Goal: Task Accomplishment & Management: Use online tool/utility

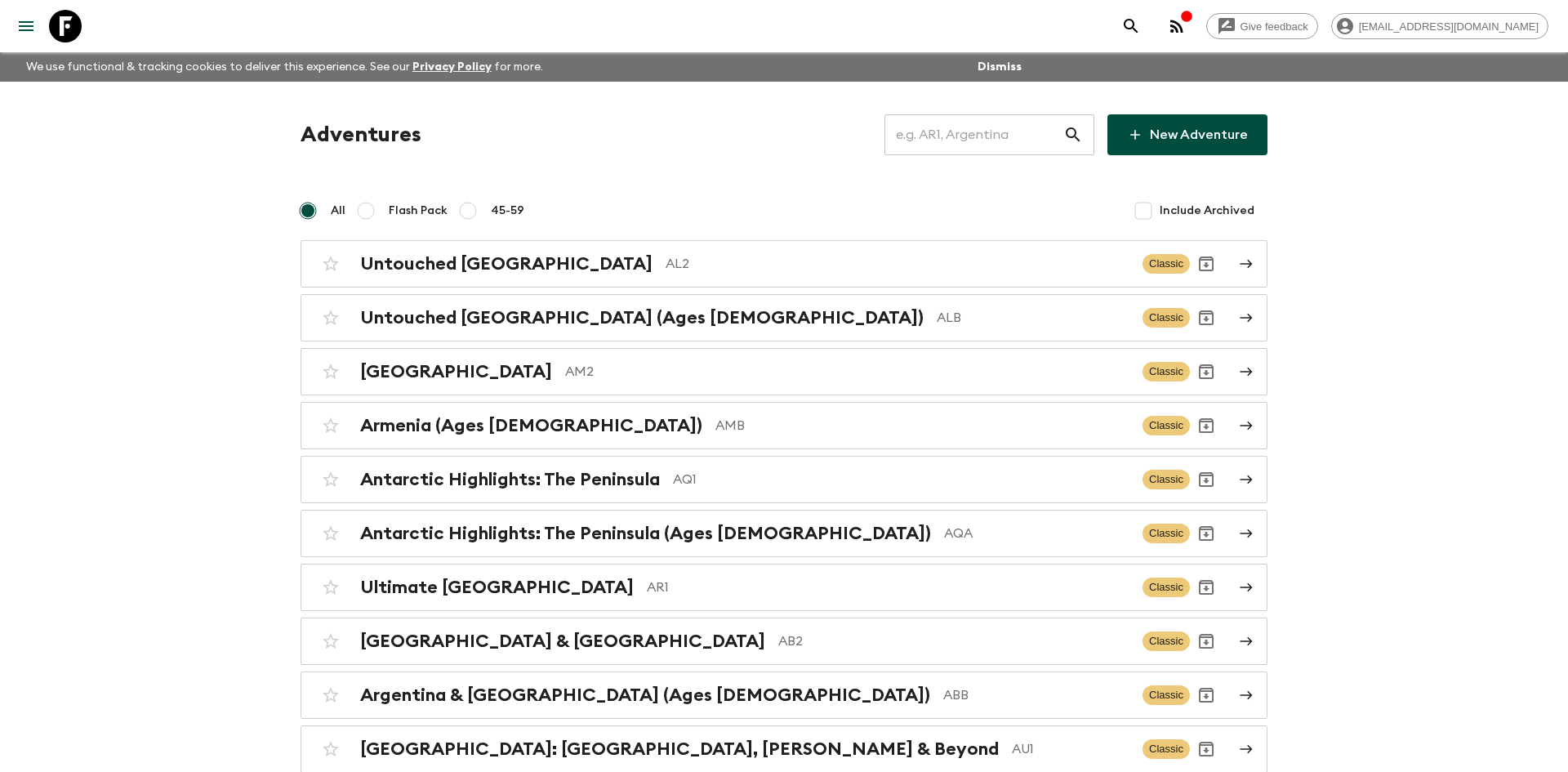
click at [922, 147] on input "text" at bounding box center [973, 134] width 178 height 46
type input "th2"
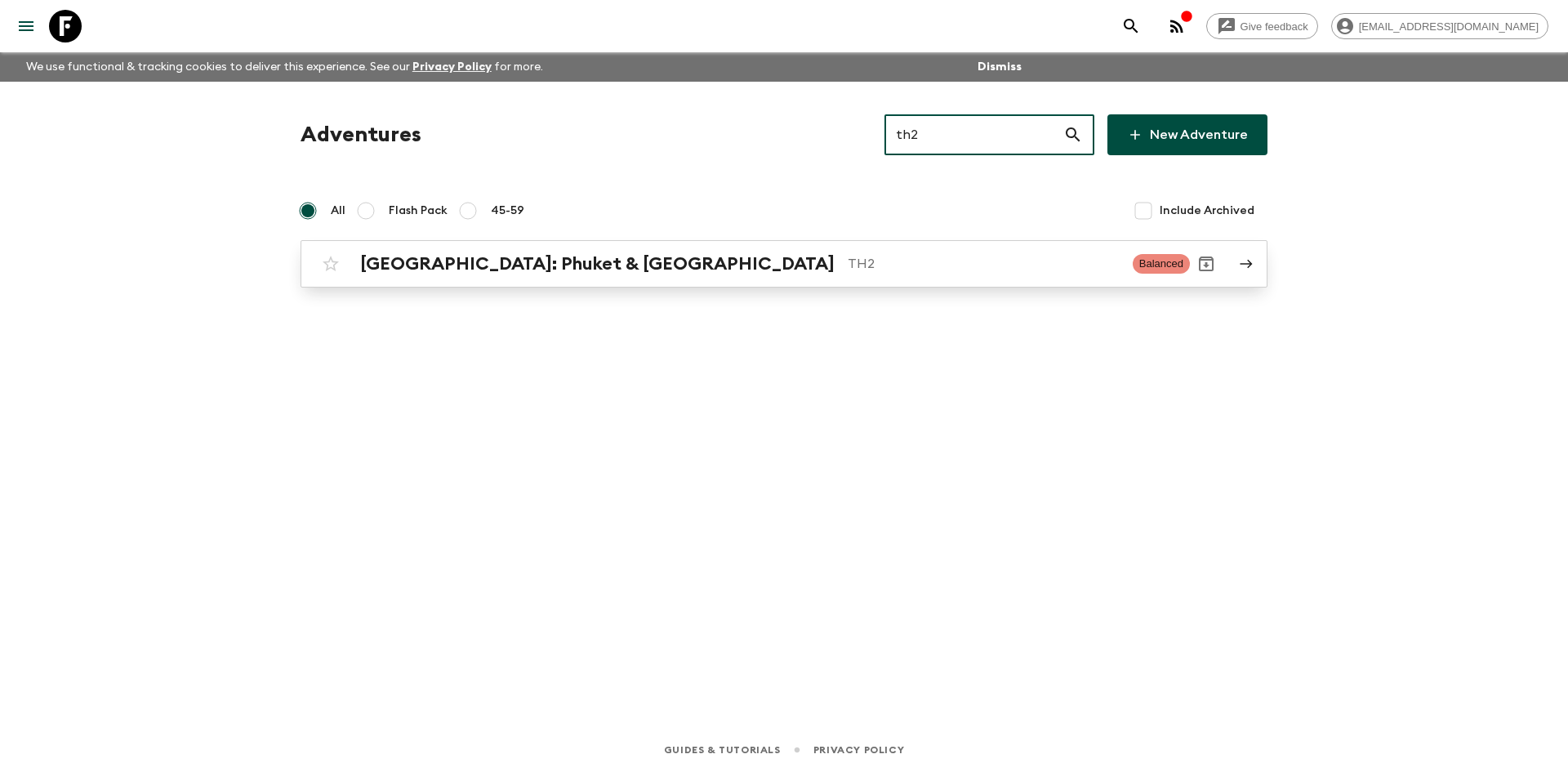
click at [530, 254] on h2 "[GEOGRAPHIC_DATA]: Phuket & [GEOGRAPHIC_DATA]" at bounding box center [597, 263] width 474 height 21
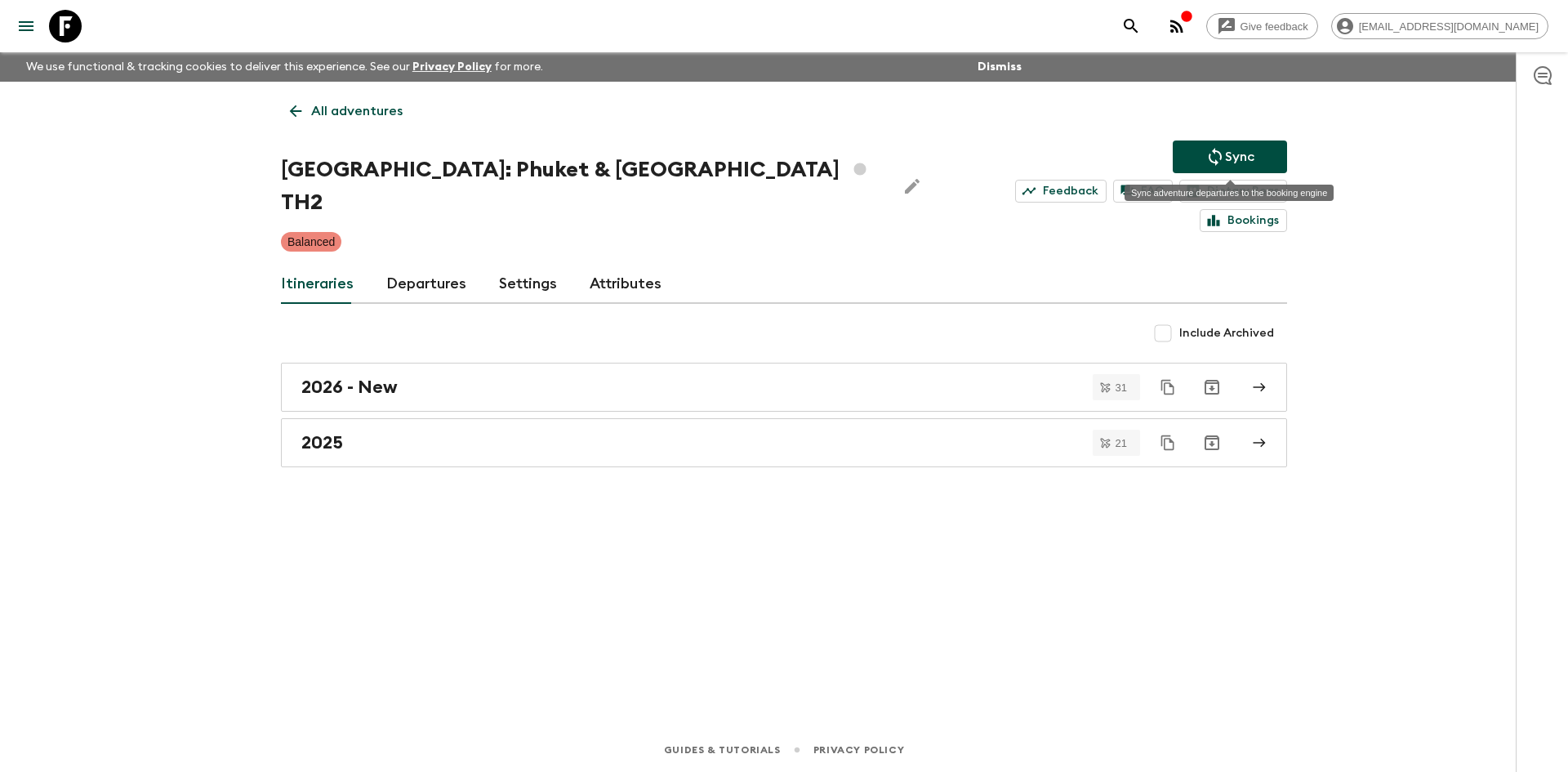
click at [1207, 162] on icon "Sync adventure departures to the booking engine" at bounding box center [1214, 156] width 19 height 19
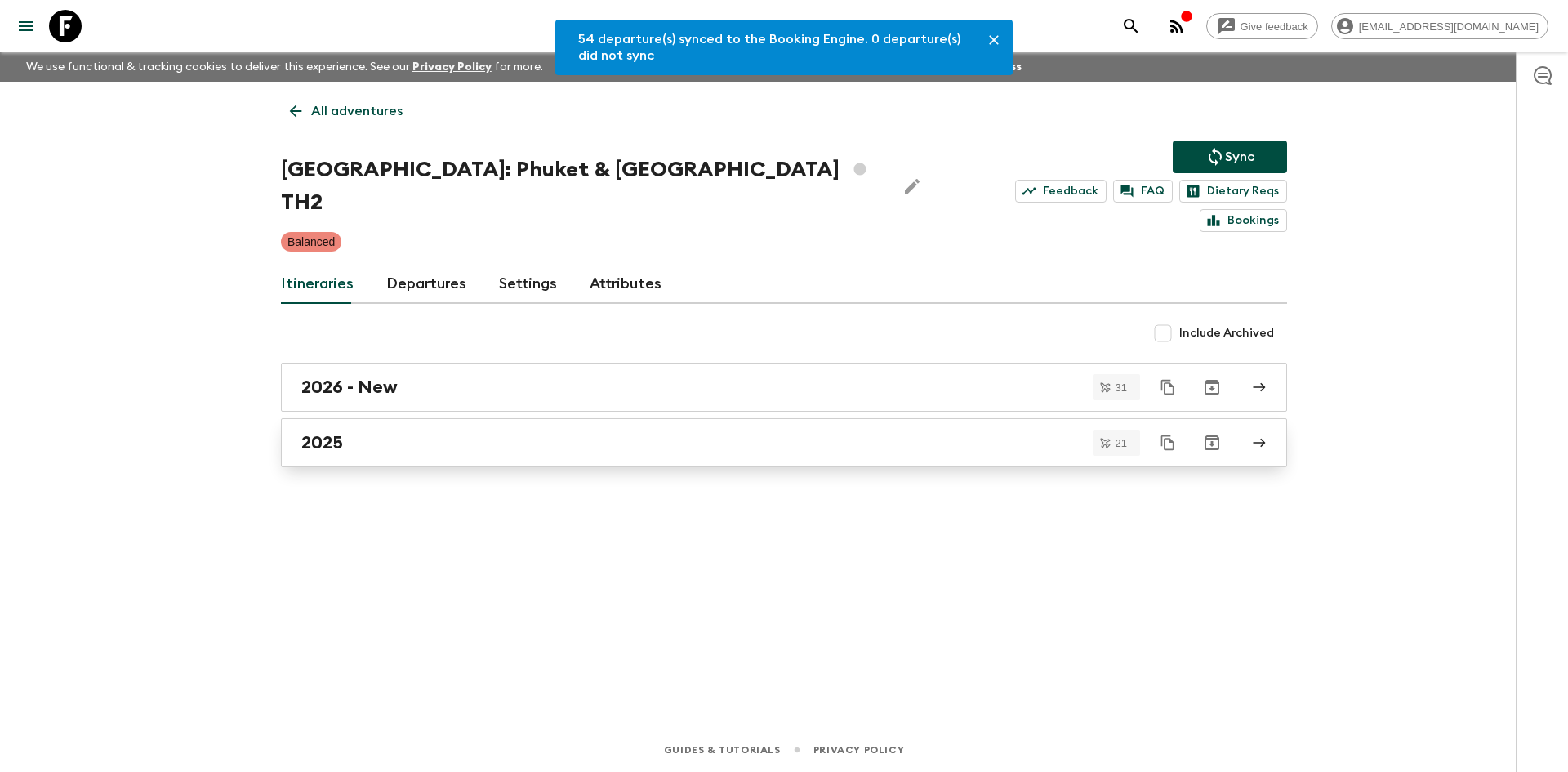
click at [390, 432] on div "2025" at bounding box center [768, 442] width 935 height 21
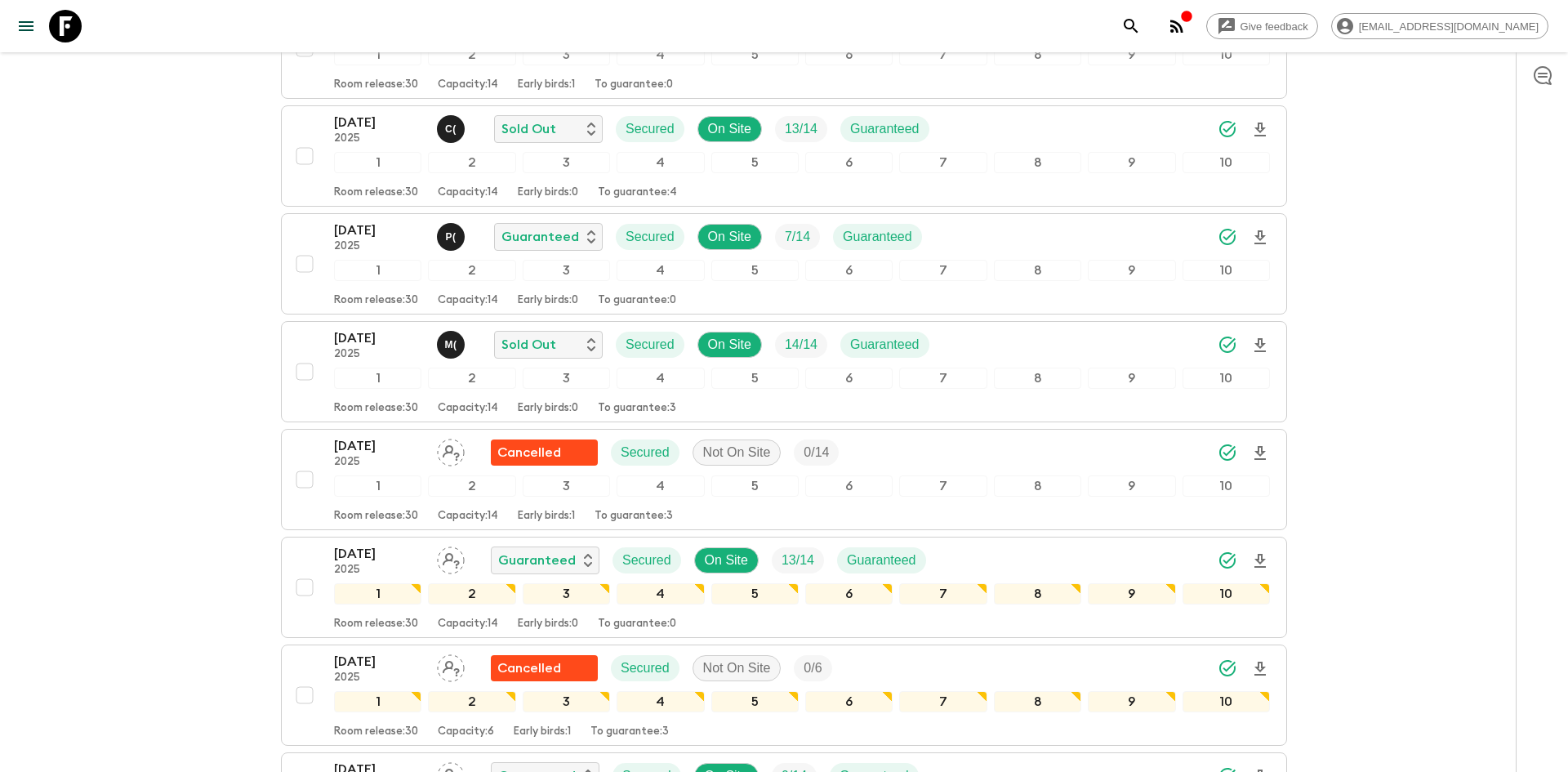
scroll to position [966, 0]
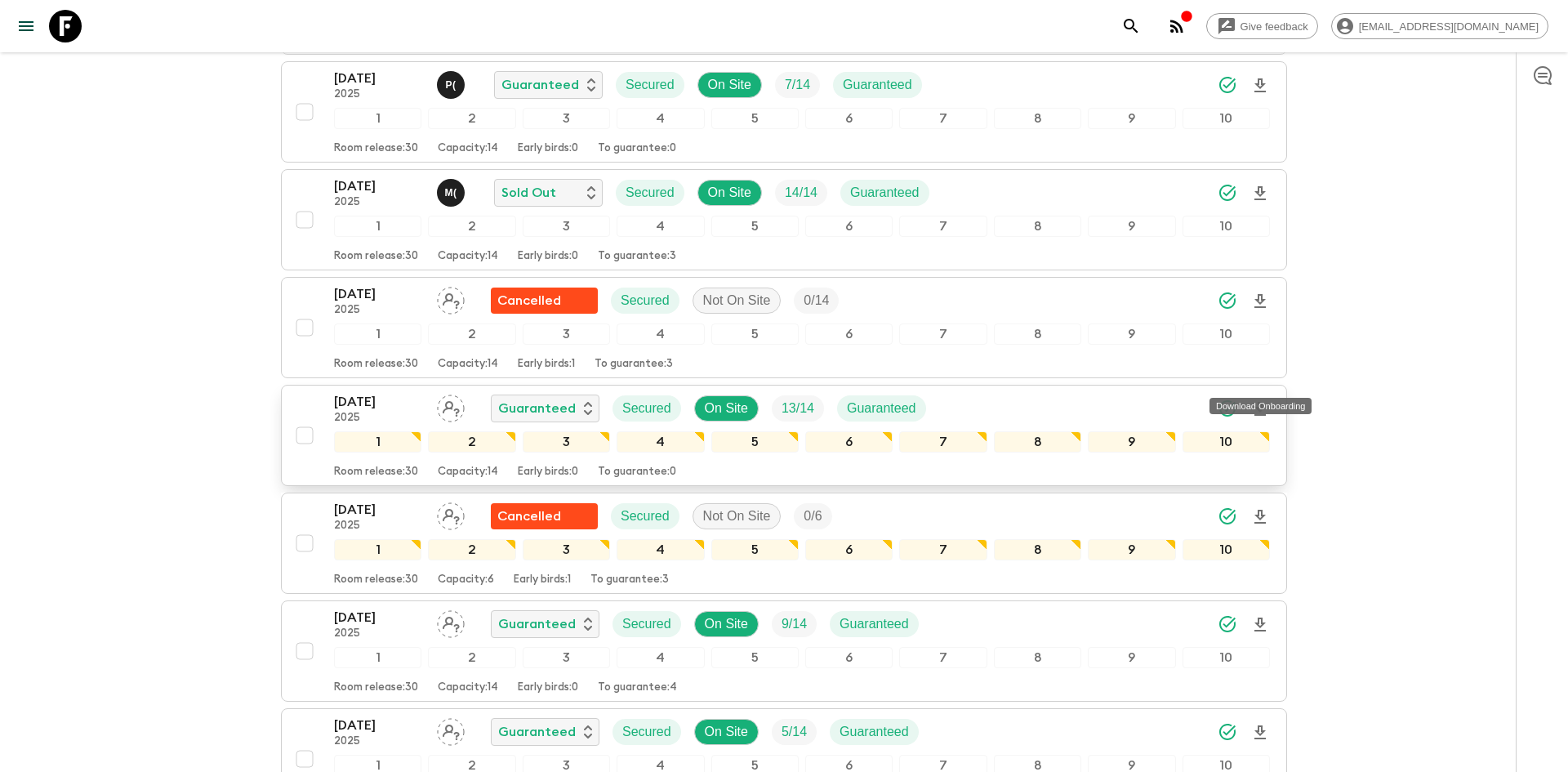
click at [1255, 399] on icon "Download Onboarding" at bounding box center [1259, 408] width 19 height 19
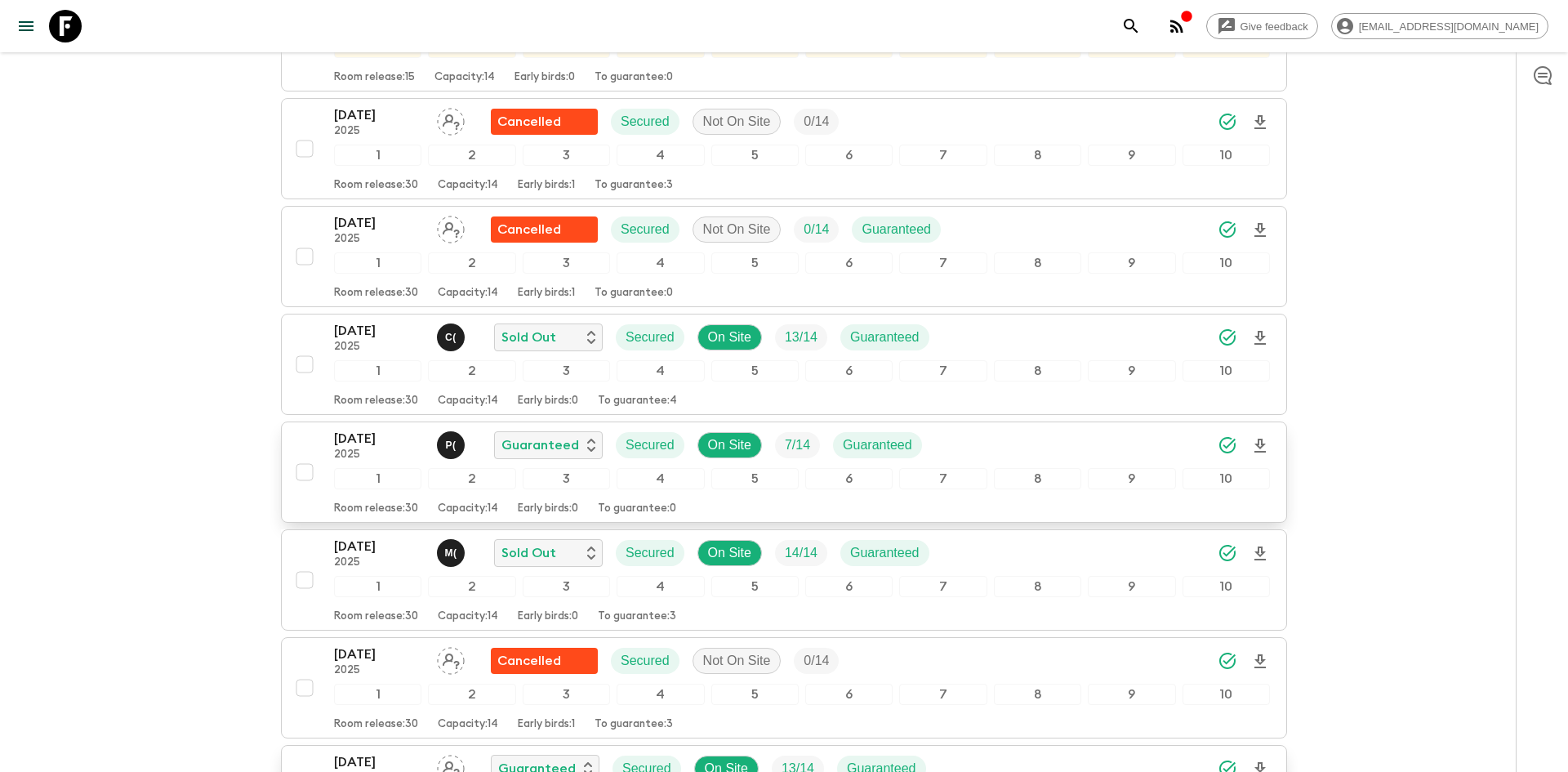
scroll to position [0, 0]
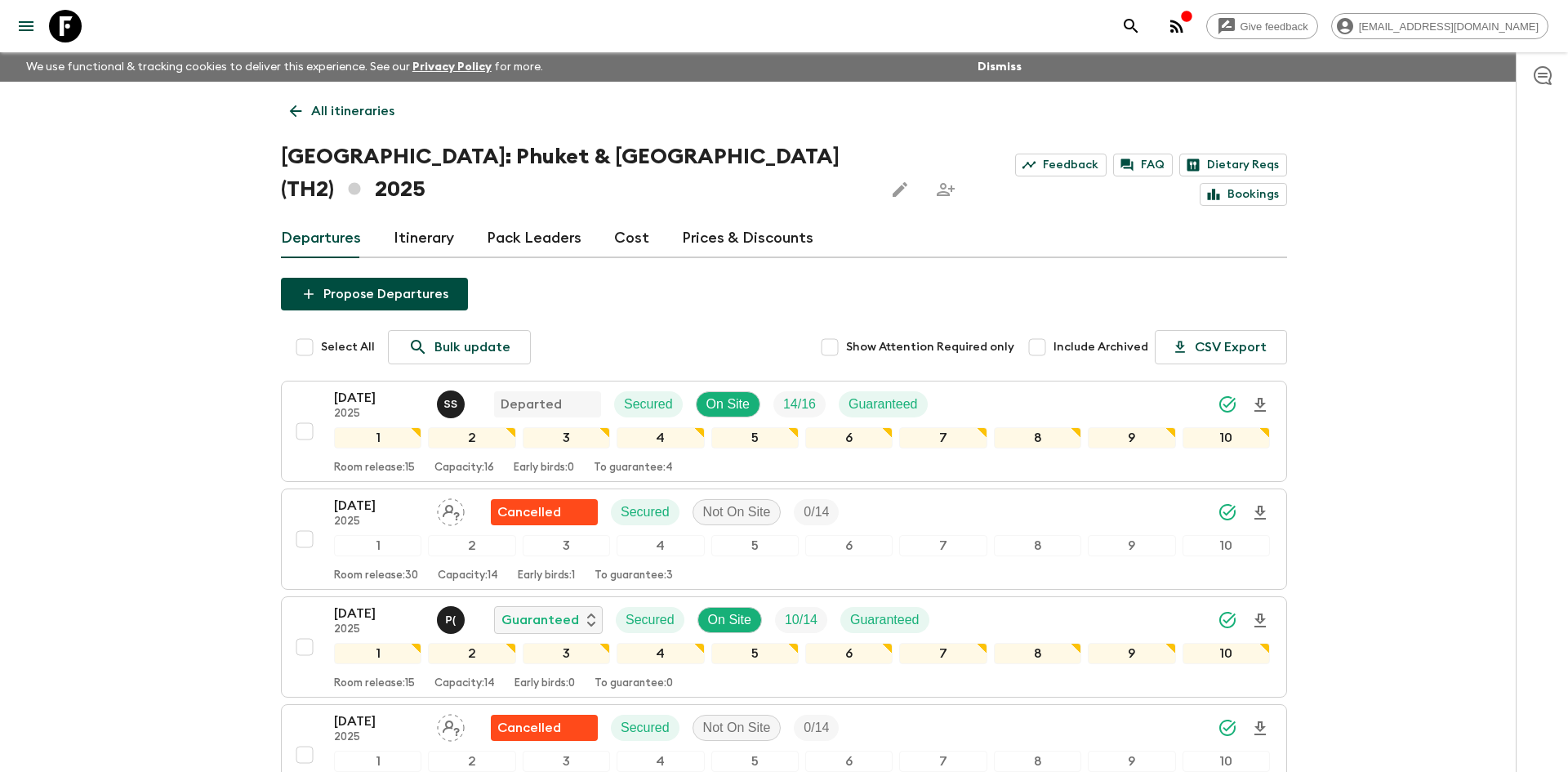
click at [343, 122] on link "All itineraries" at bounding box center [342, 111] width 123 height 33
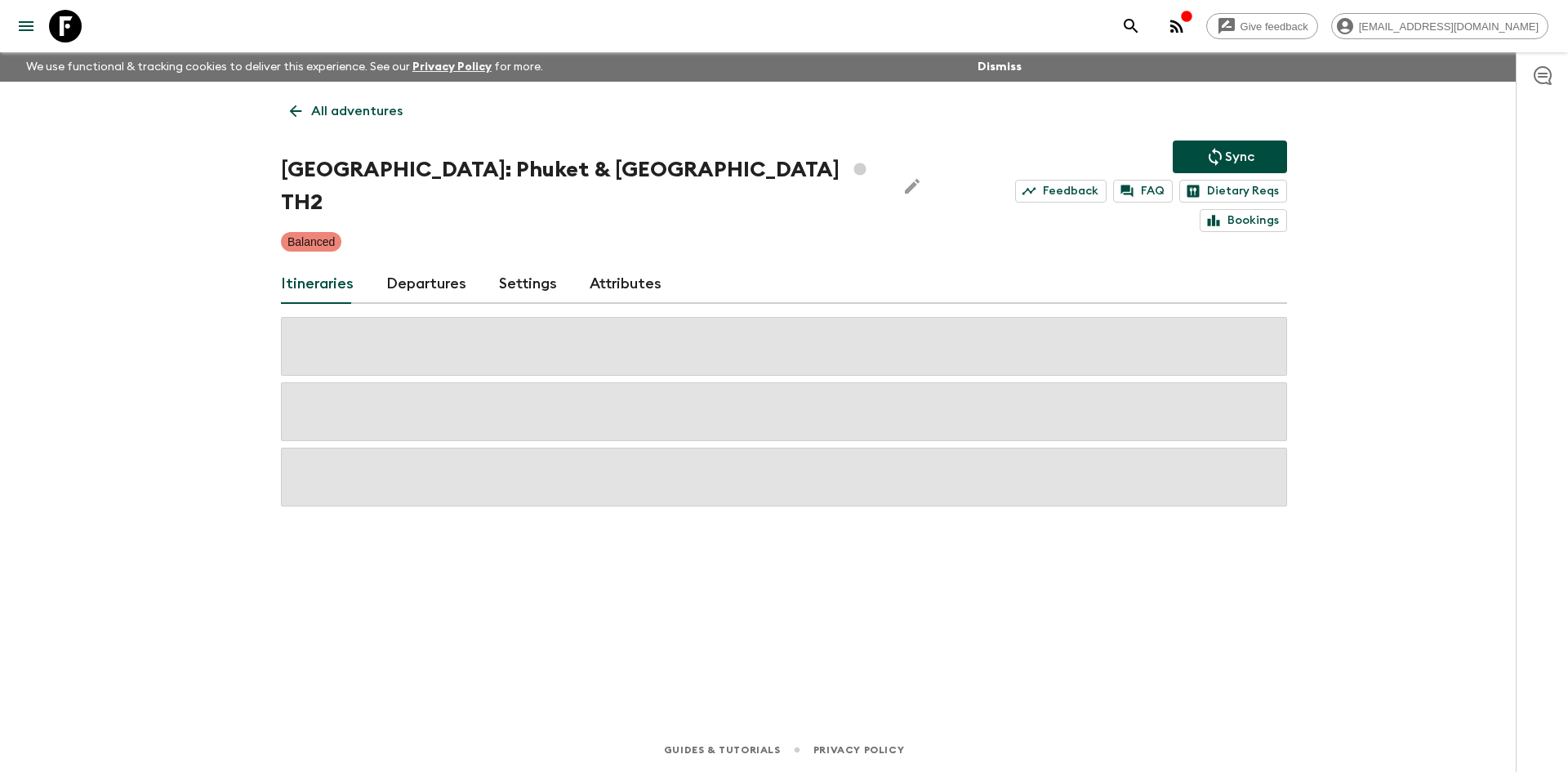
click at [343, 122] on link "All adventures" at bounding box center [346, 111] width 131 height 33
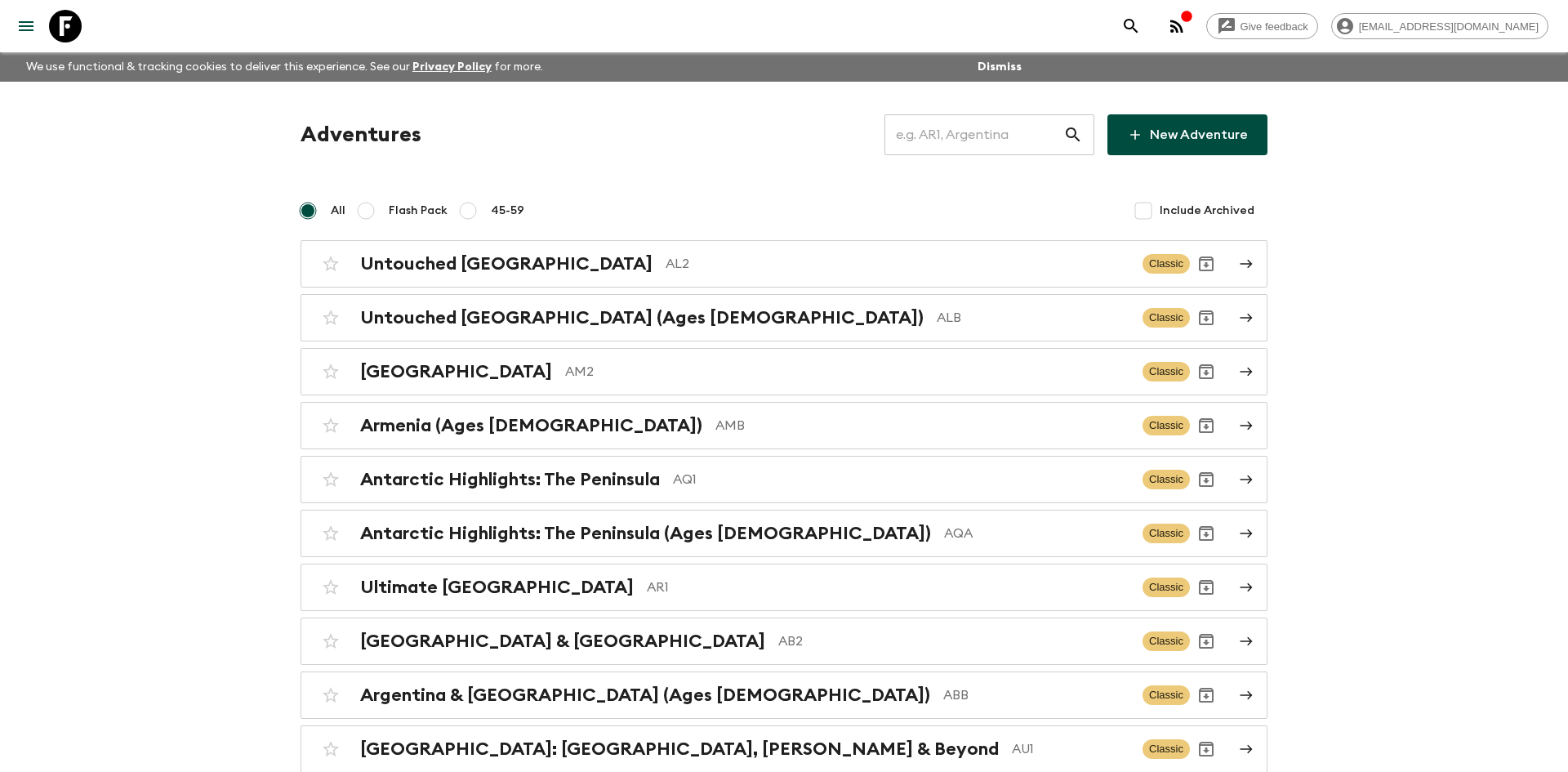
click at [995, 137] on input "text" at bounding box center [973, 134] width 178 height 46
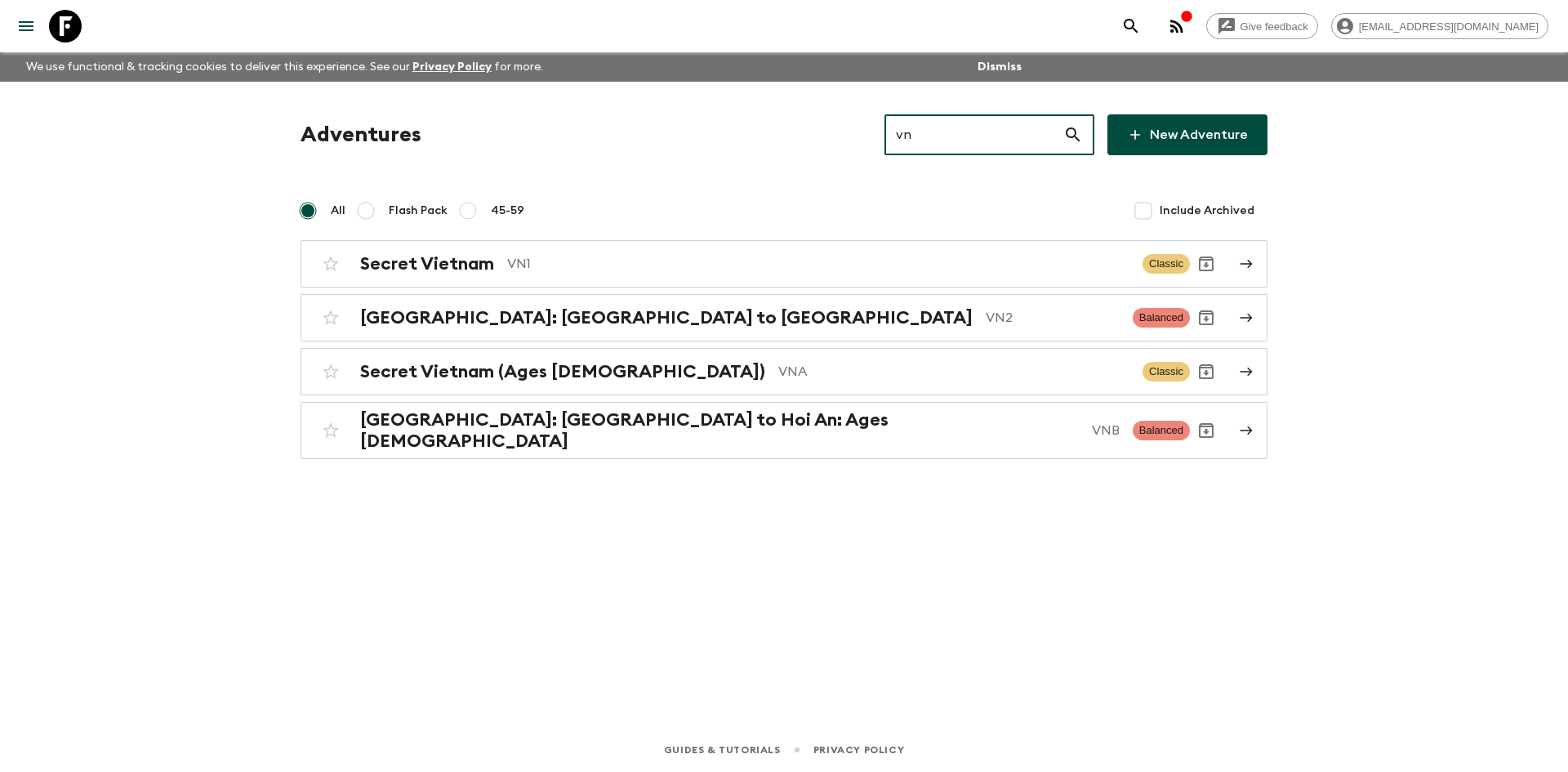
type input "vn1"
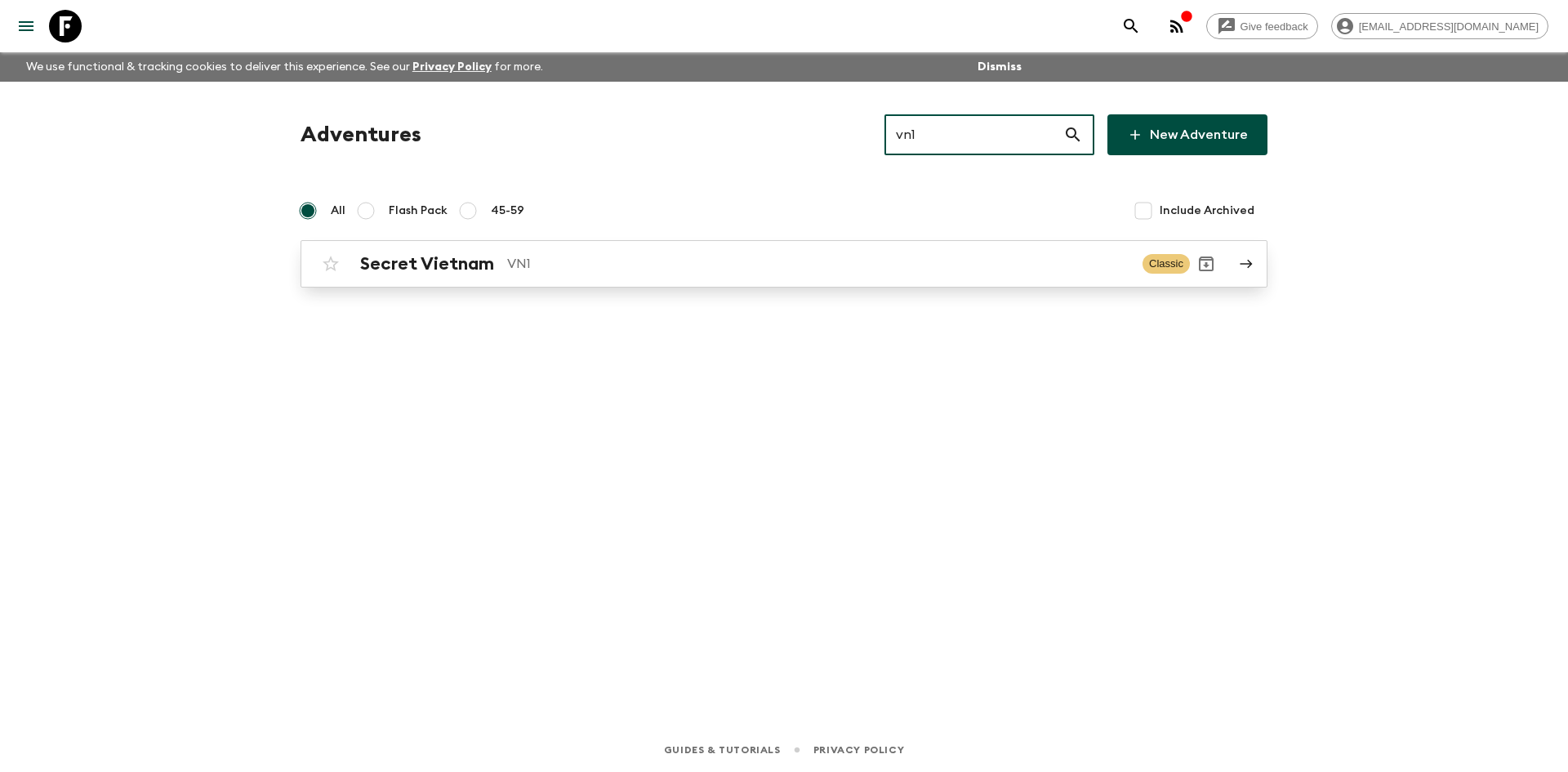
click at [549, 263] on p "VN1" at bounding box center [819, 263] width 622 height 19
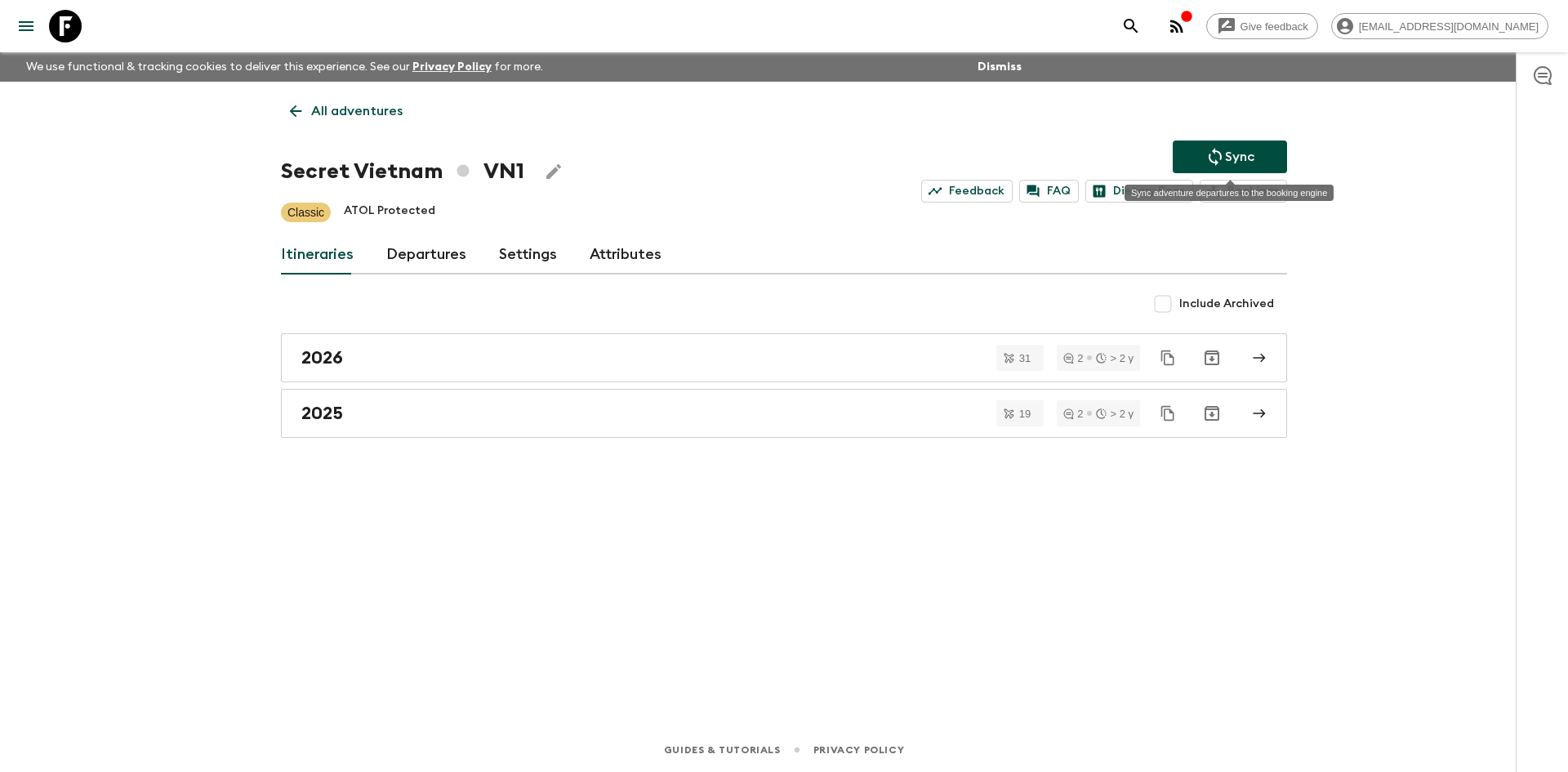
click at [1200, 156] on button "Sync" at bounding box center [1230, 156] width 114 height 33
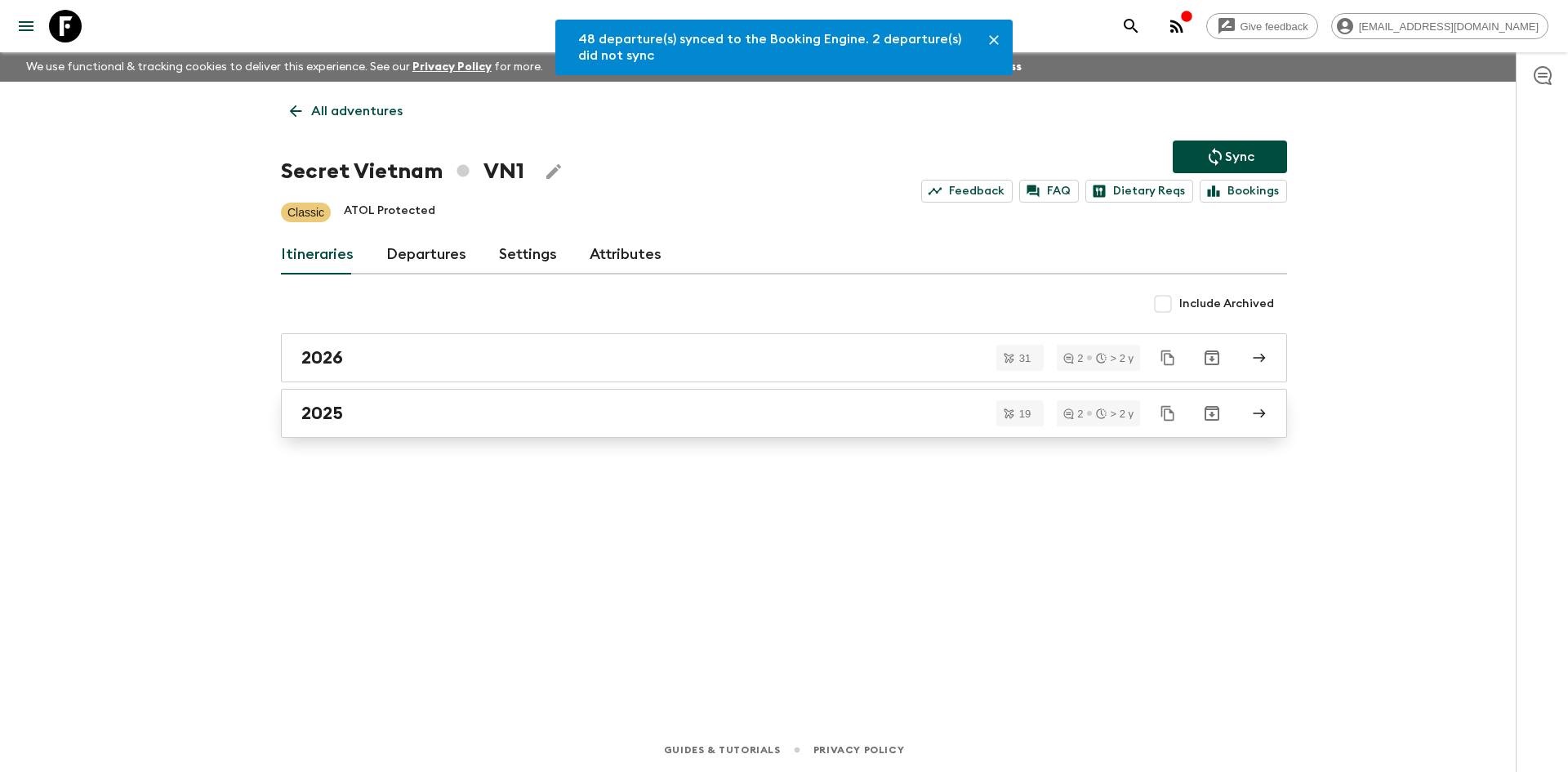
click at [351, 407] on div "2025" at bounding box center [768, 413] width 935 height 21
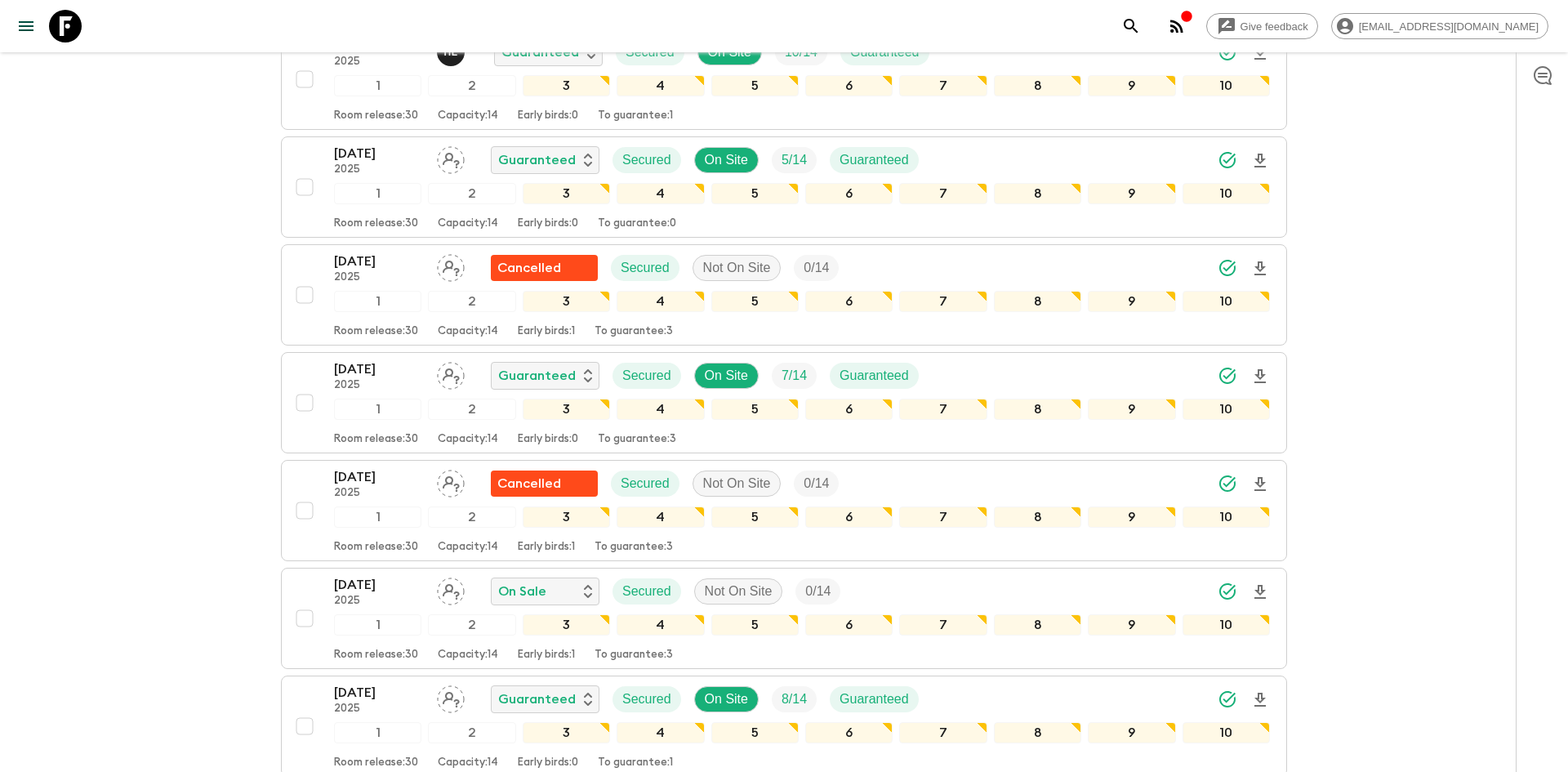
scroll to position [968, 0]
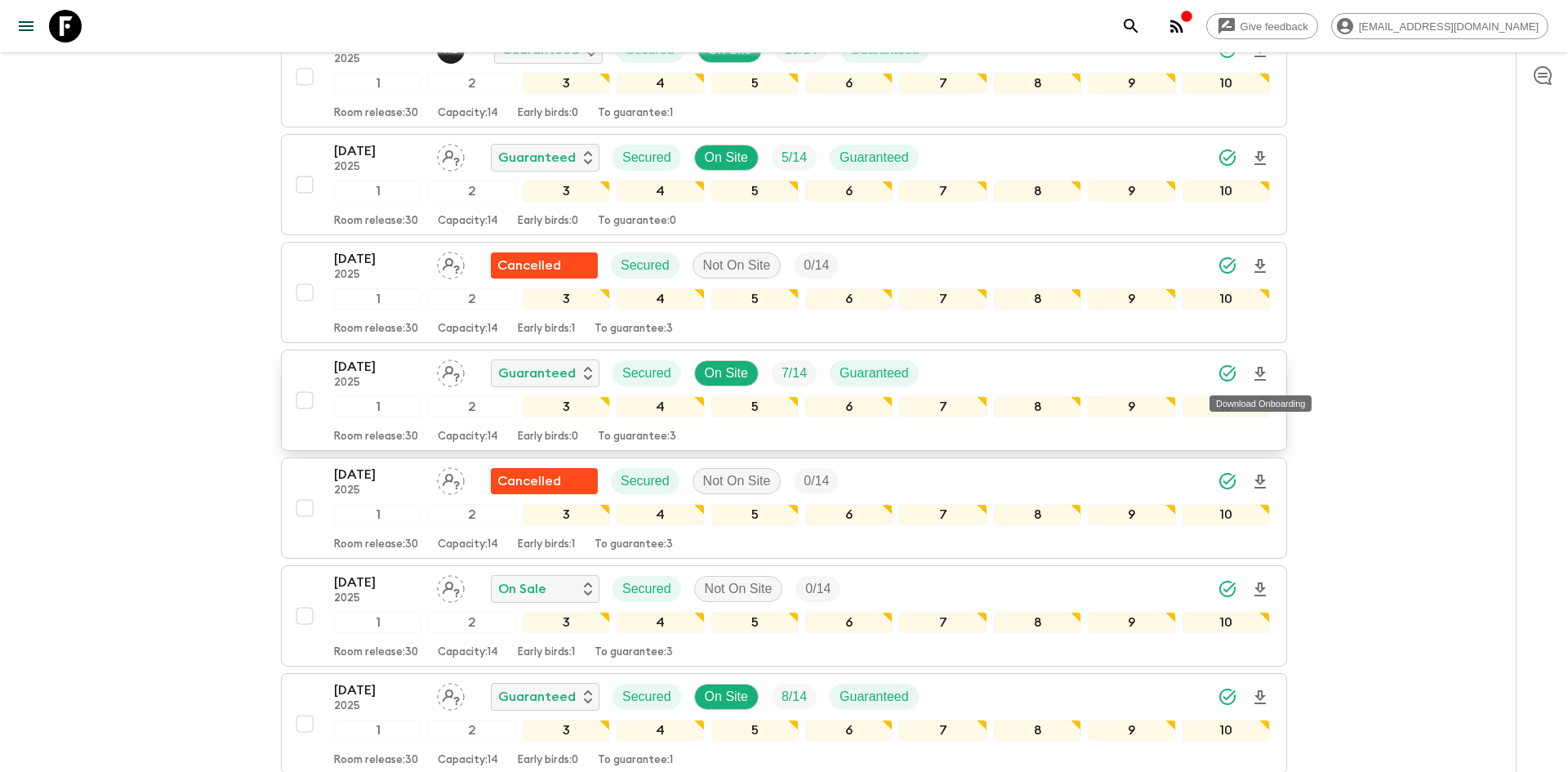
click at [1256, 375] on icon "Download Onboarding" at bounding box center [1259, 374] width 19 height 19
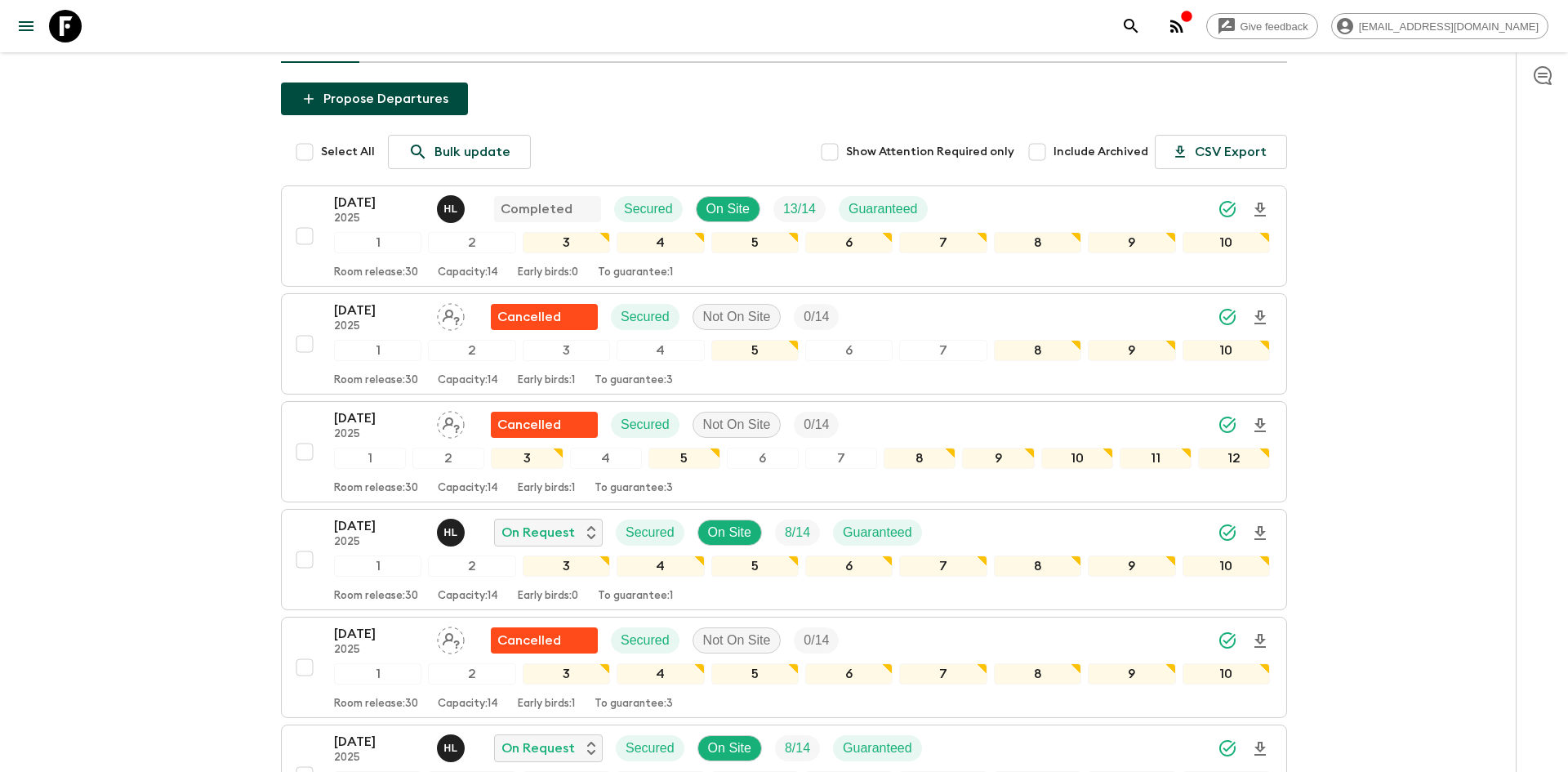
scroll to position [0, 0]
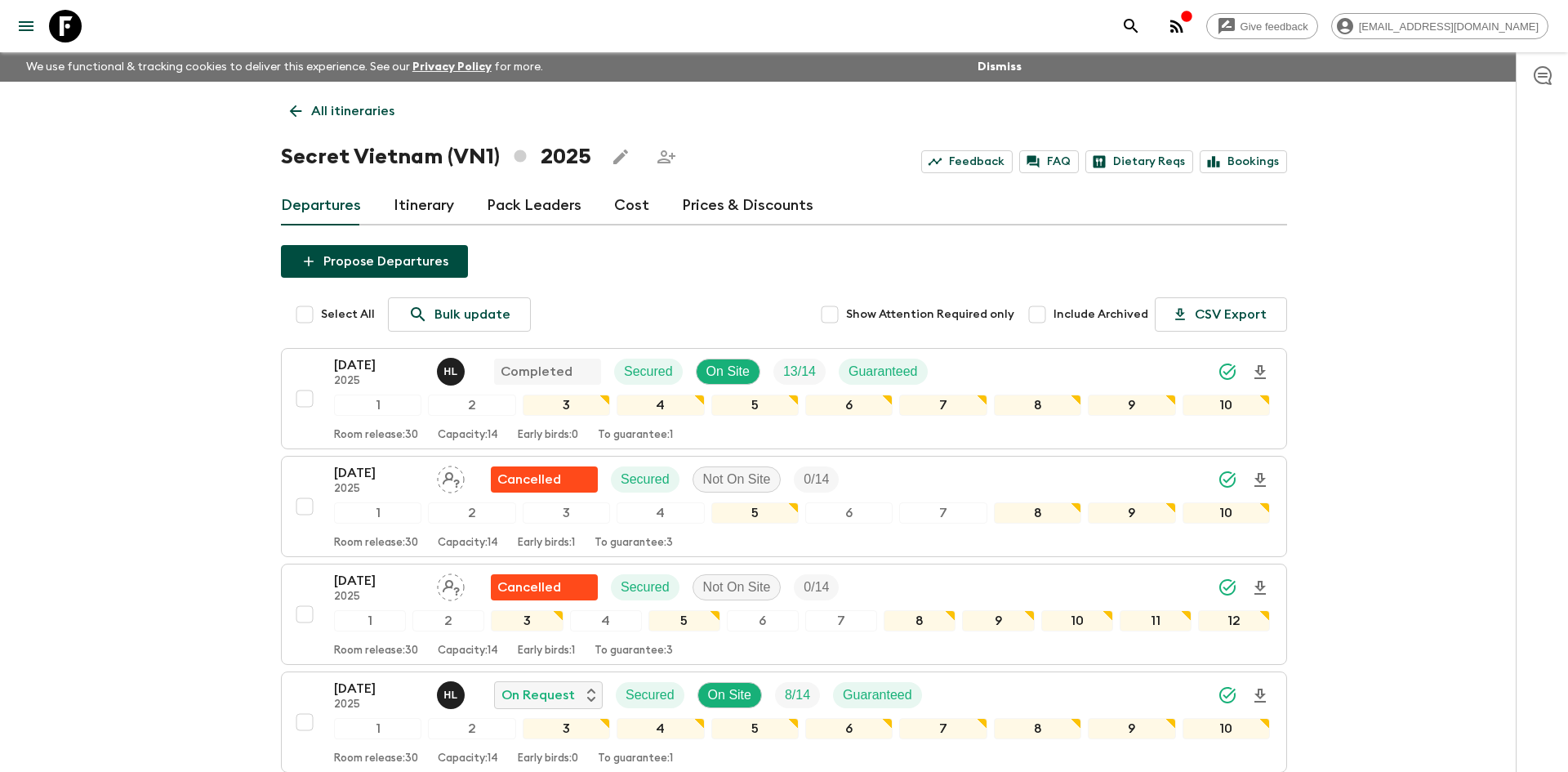
click at [310, 123] on link "All itineraries" at bounding box center [342, 111] width 123 height 33
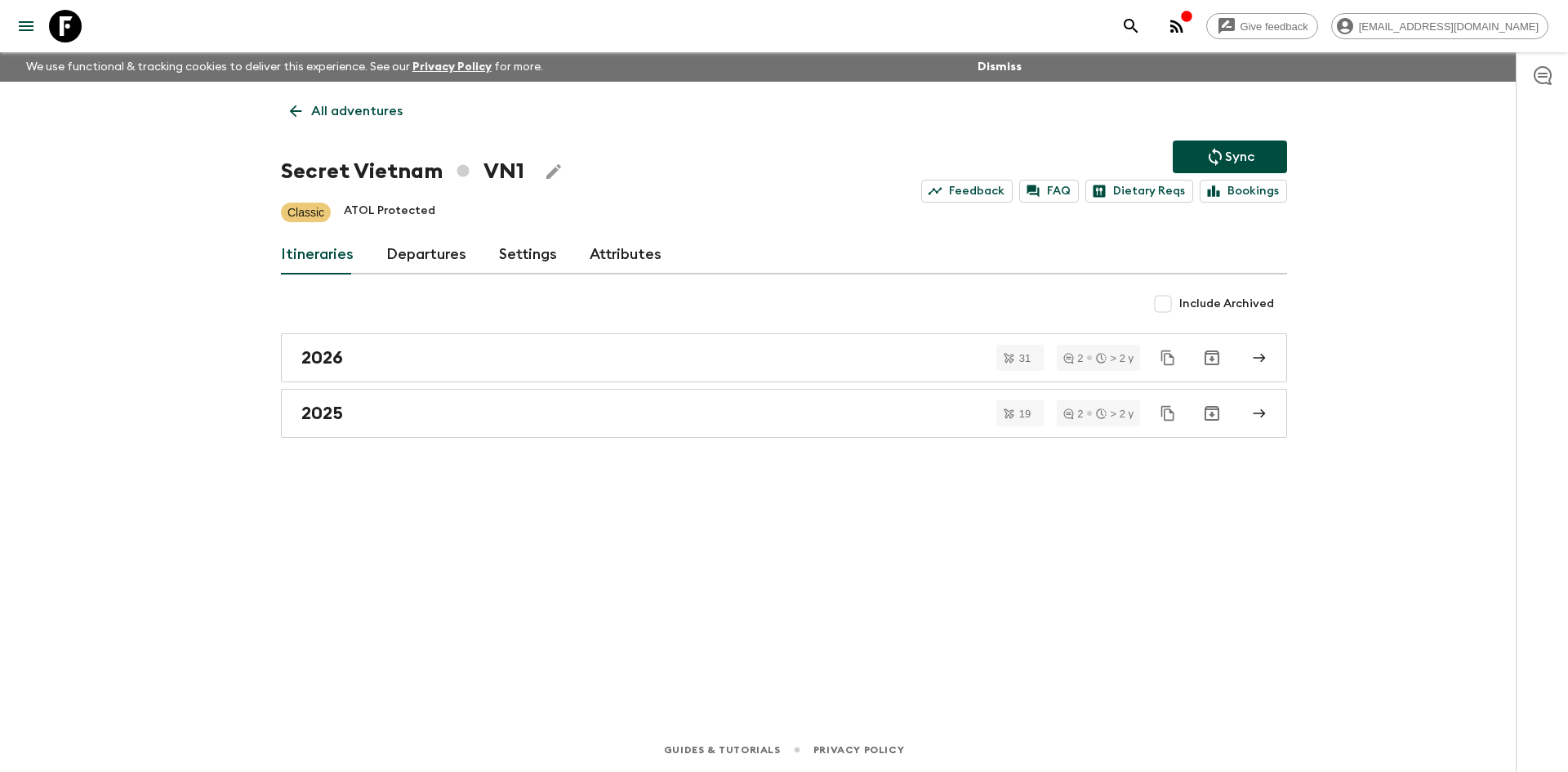
click at [310, 123] on link "All adventures" at bounding box center [346, 111] width 131 height 33
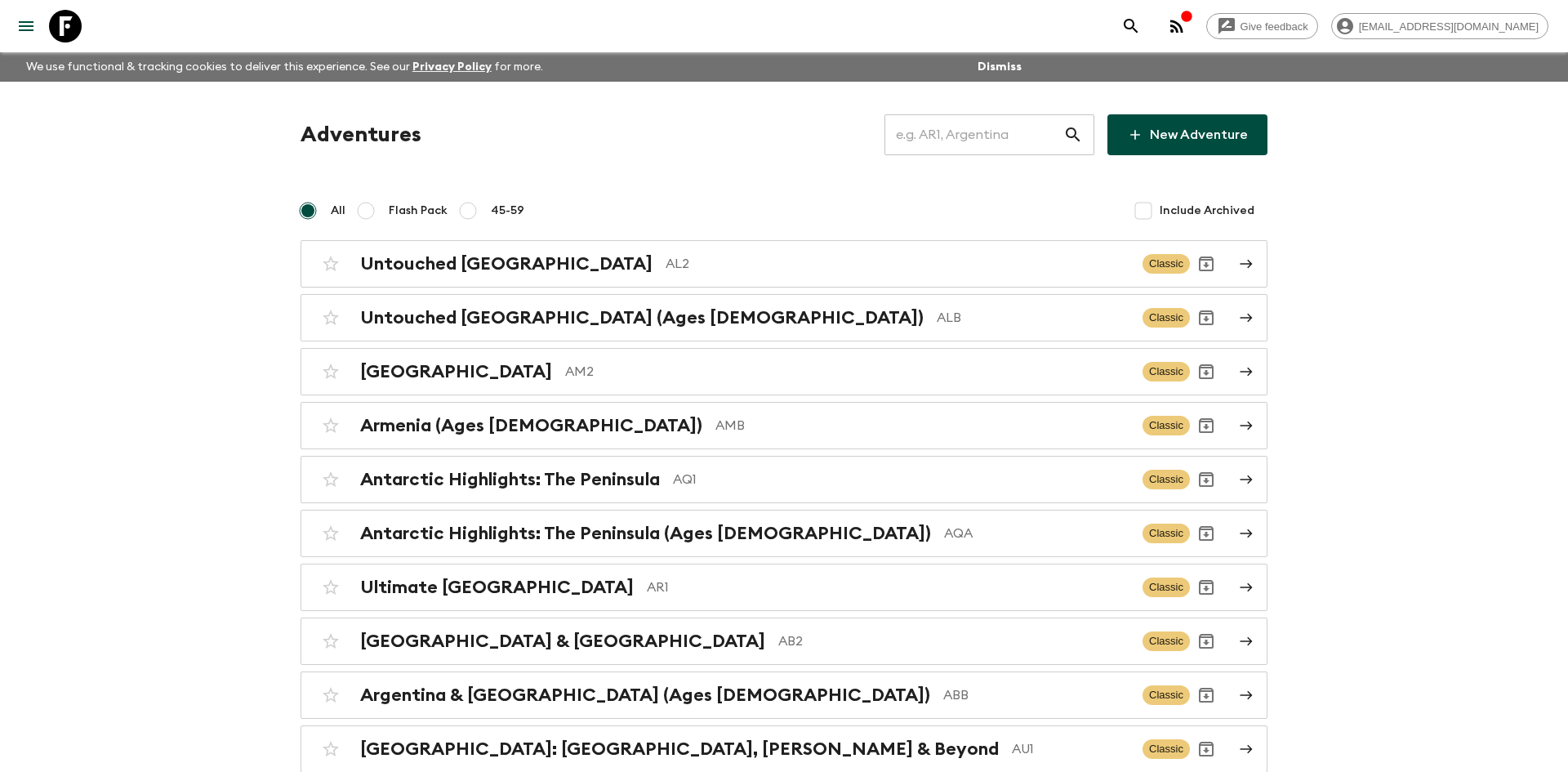
click at [903, 143] on input "text" at bounding box center [973, 134] width 178 height 46
type input "th1"
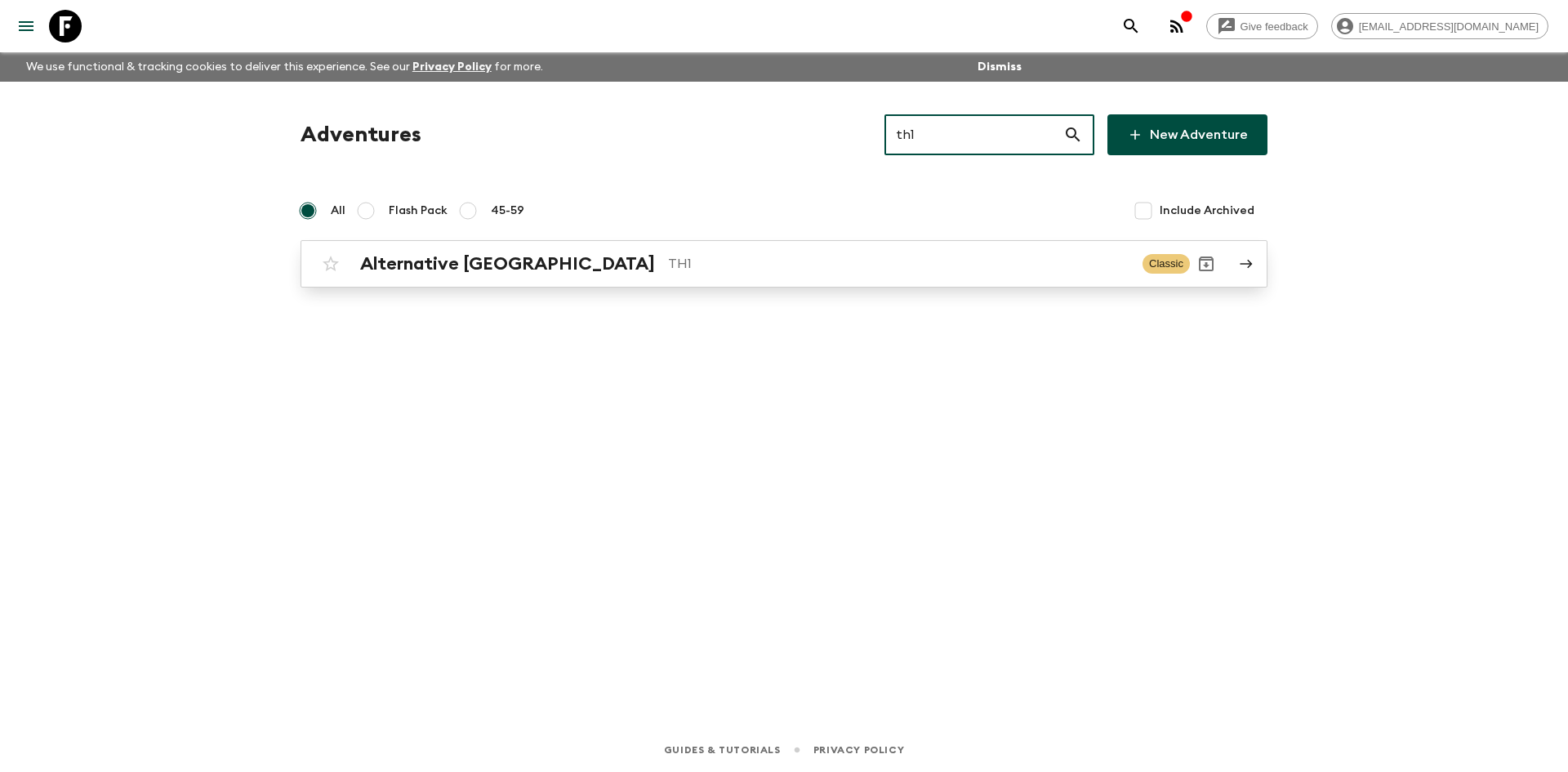
click at [588, 251] on div "Alternative [GEOGRAPHIC_DATA] TH1 Classic" at bounding box center [752, 264] width 875 height 33
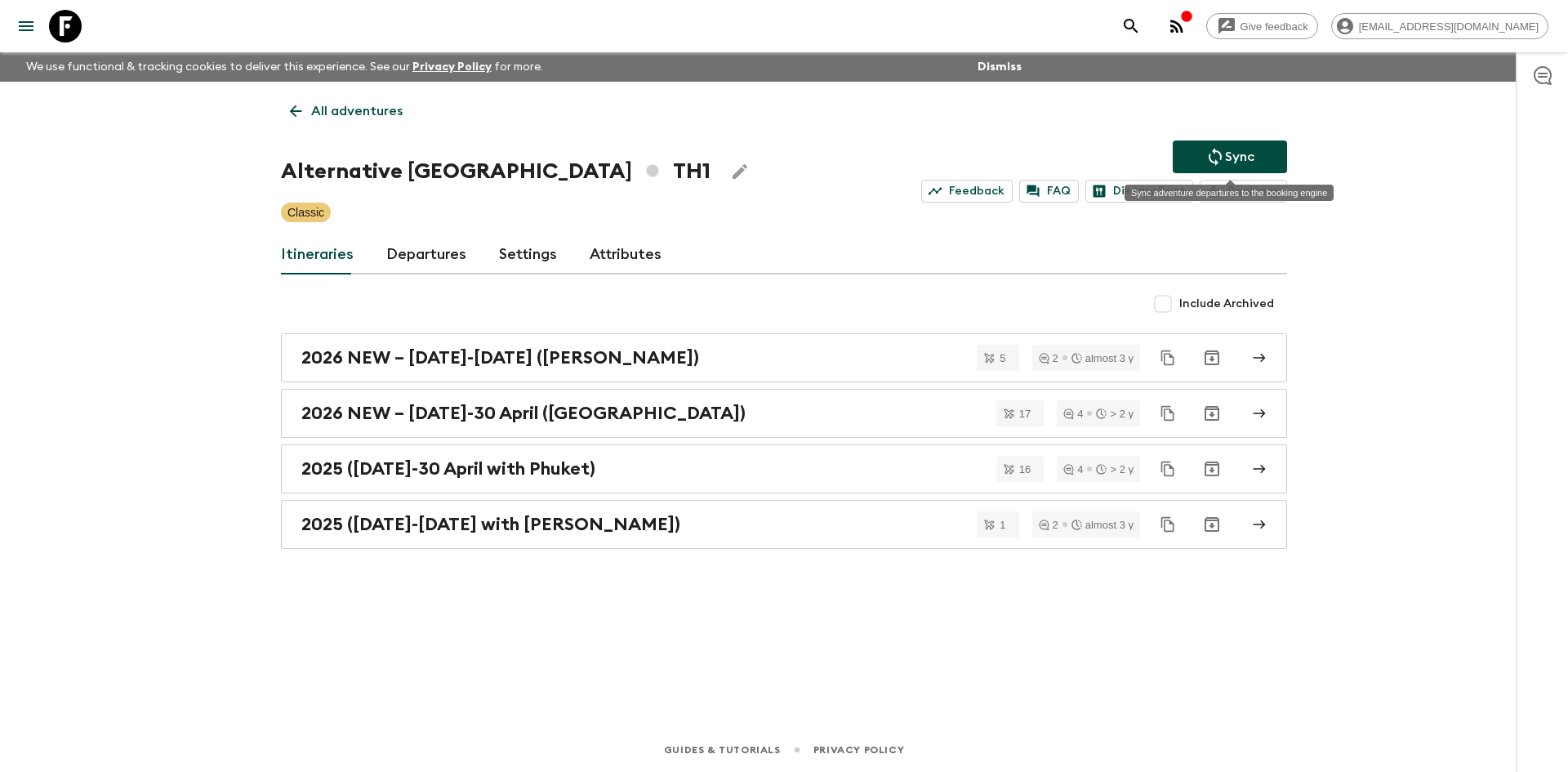
click at [1209, 151] on icon "Sync adventure departures to the booking engine" at bounding box center [1214, 156] width 19 height 19
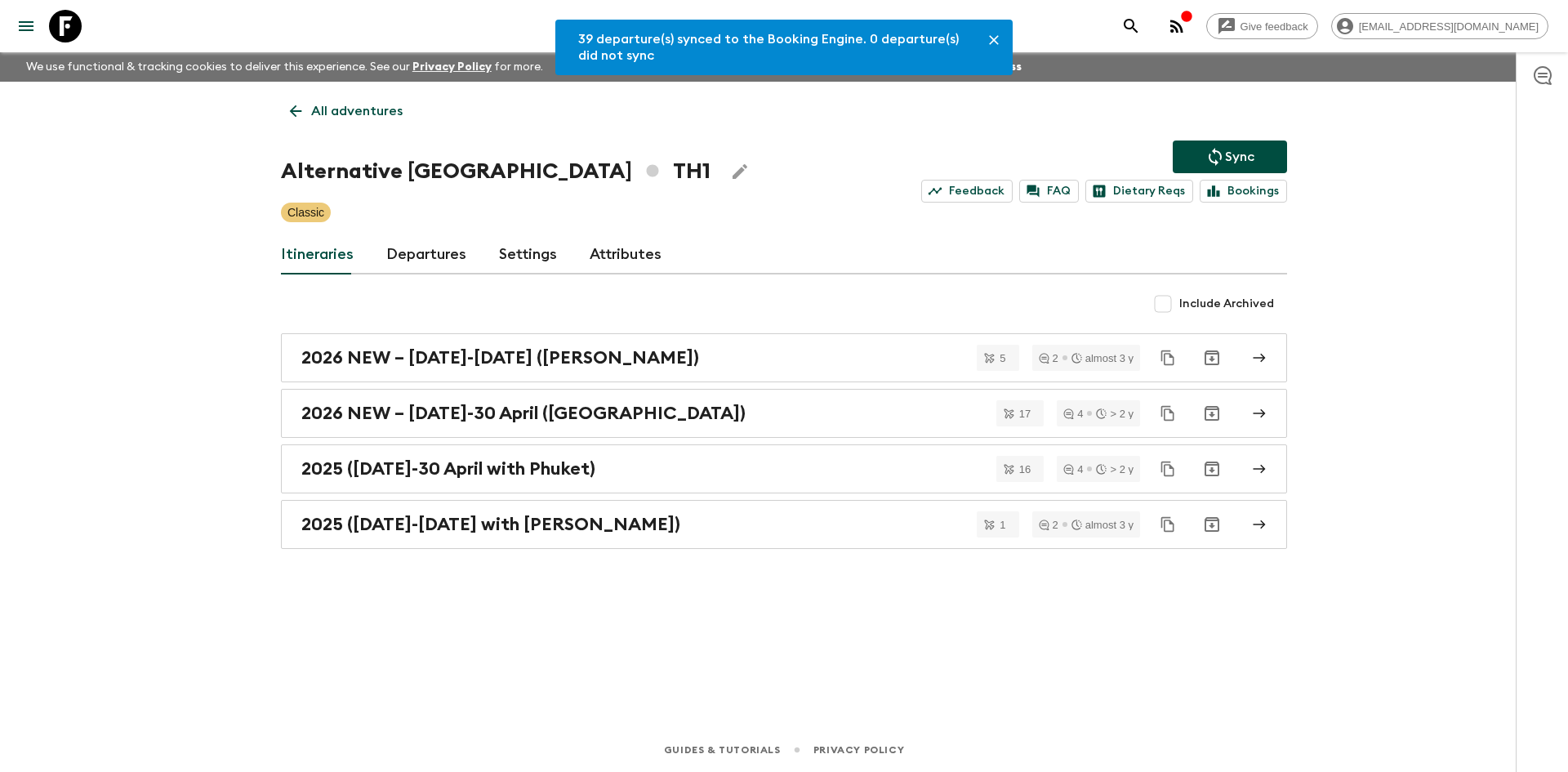
click at [455, 252] on link "Departures" at bounding box center [426, 255] width 80 height 39
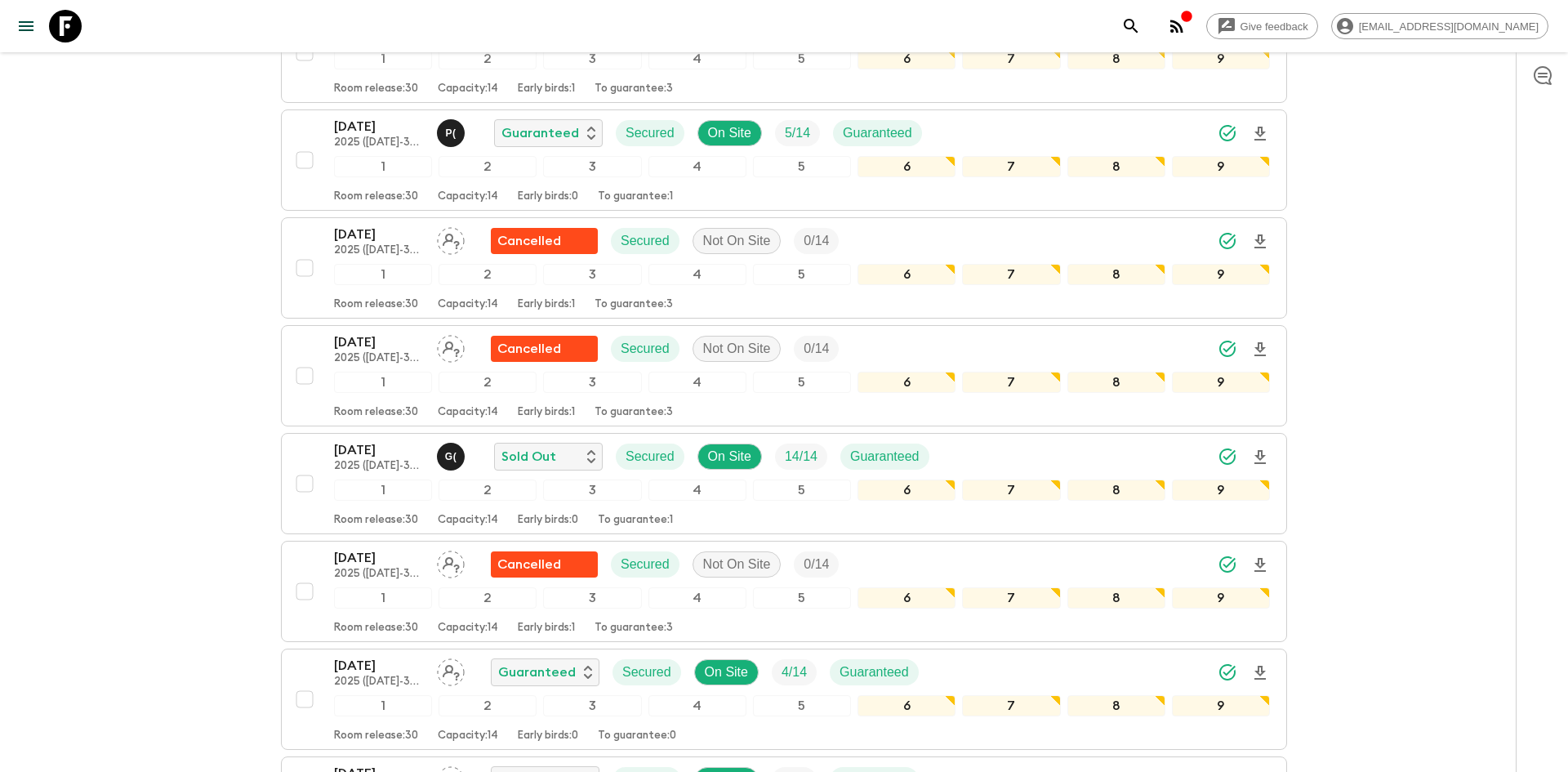
scroll to position [757, 0]
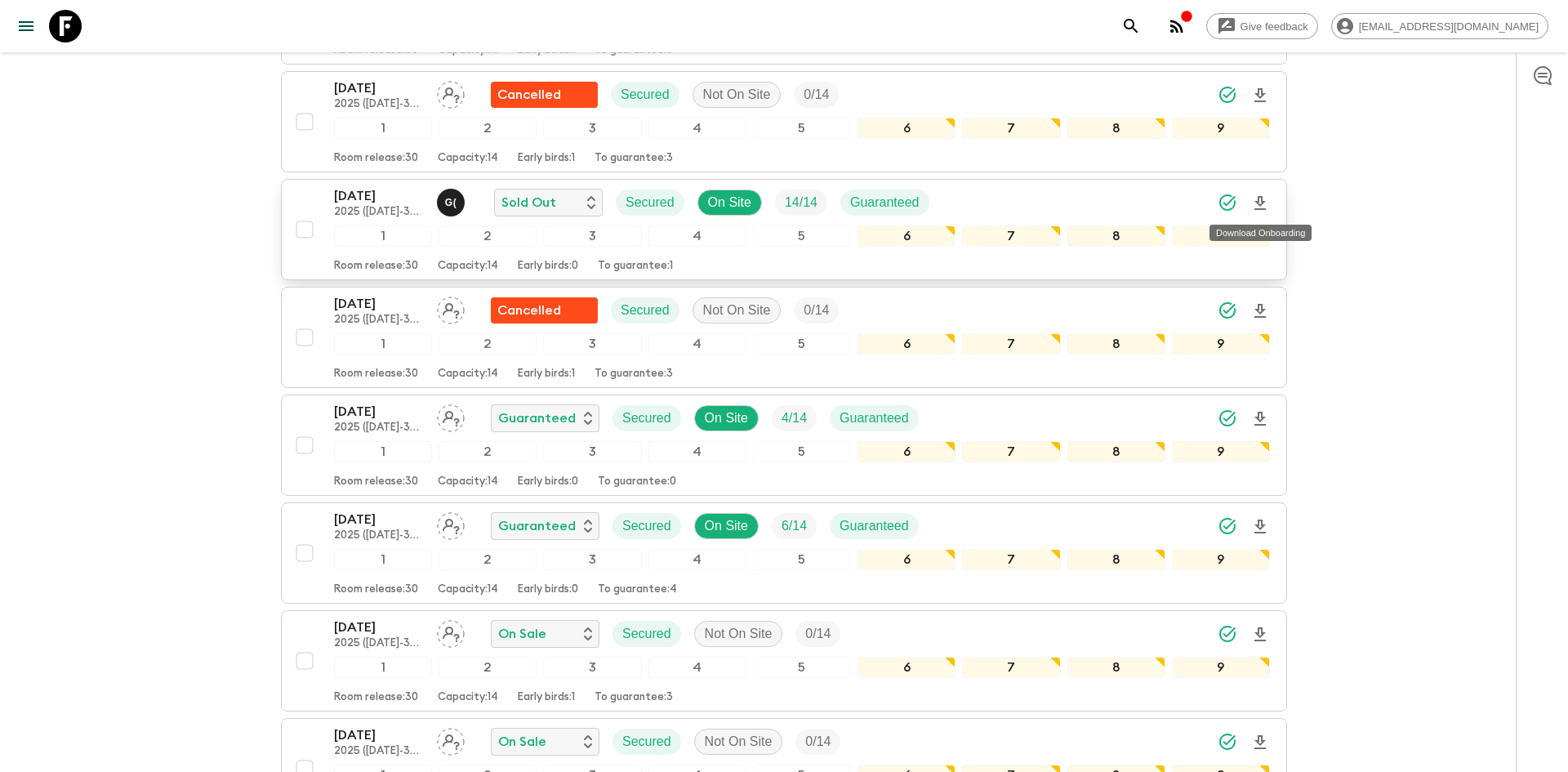
click at [1265, 205] on icon "Download Onboarding" at bounding box center [1259, 203] width 19 height 19
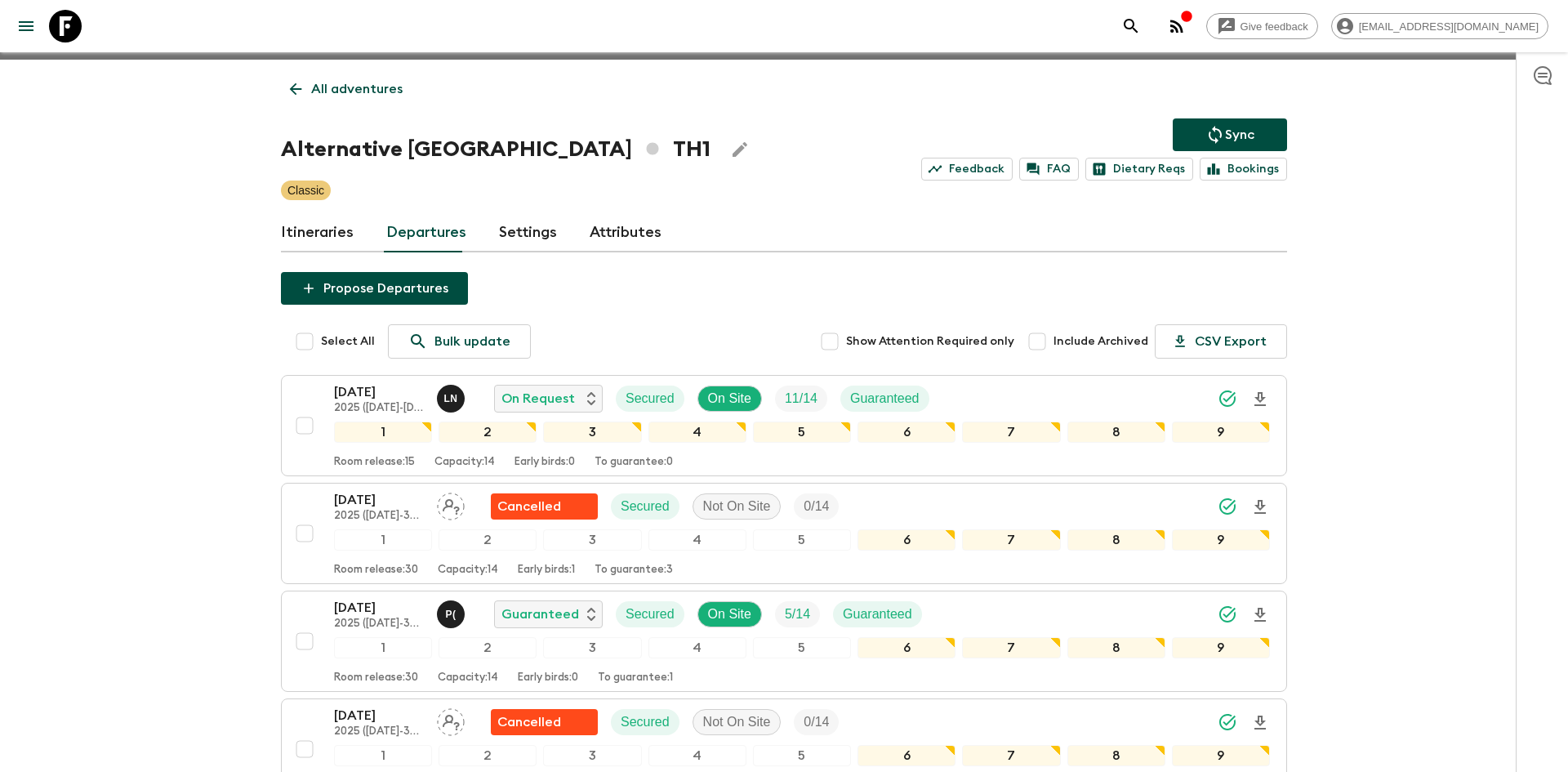
scroll to position [0, 0]
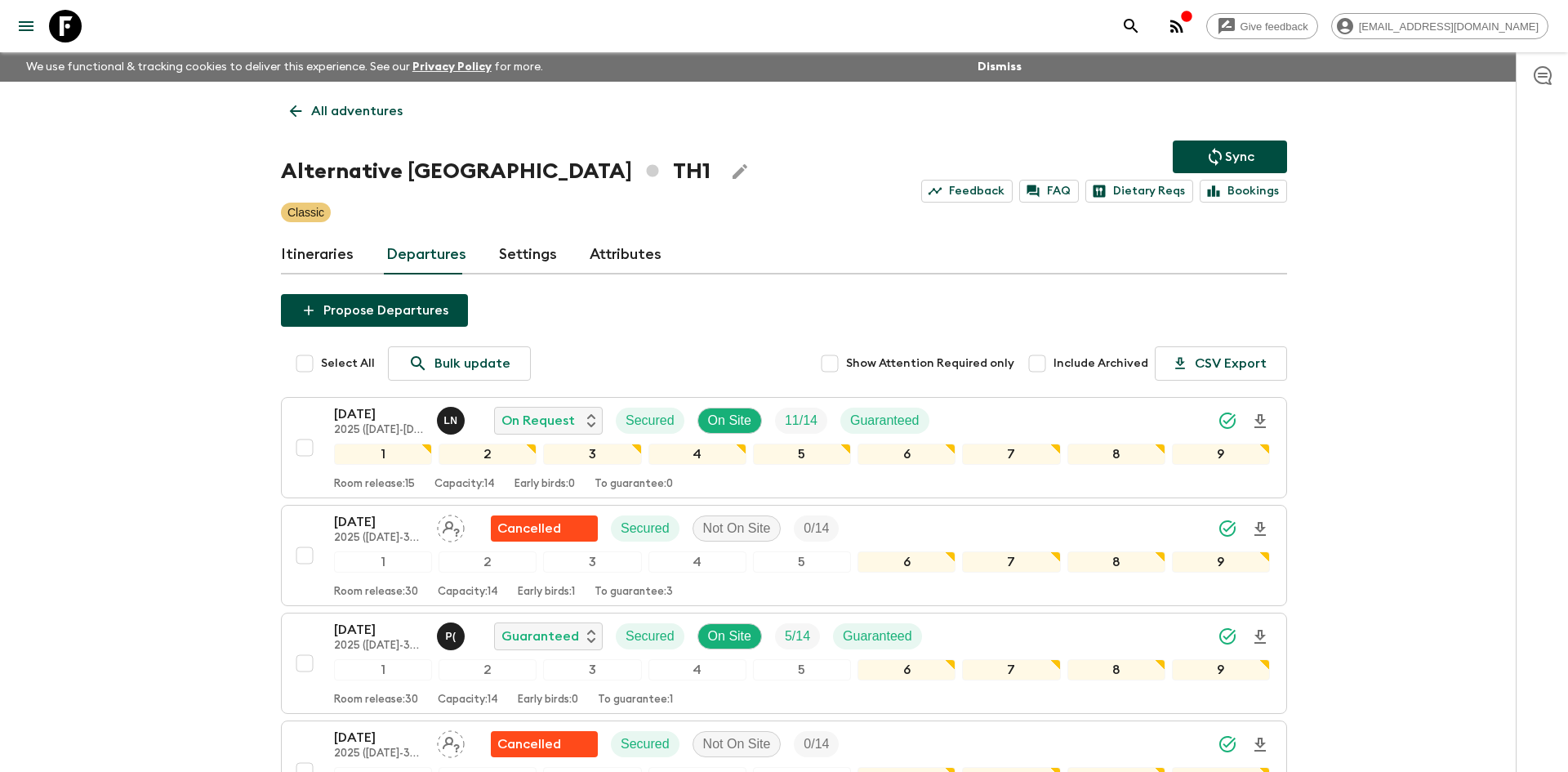
click at [382, 105] on p "All adventures" at bounding box center [357, 111] width 91 height 19
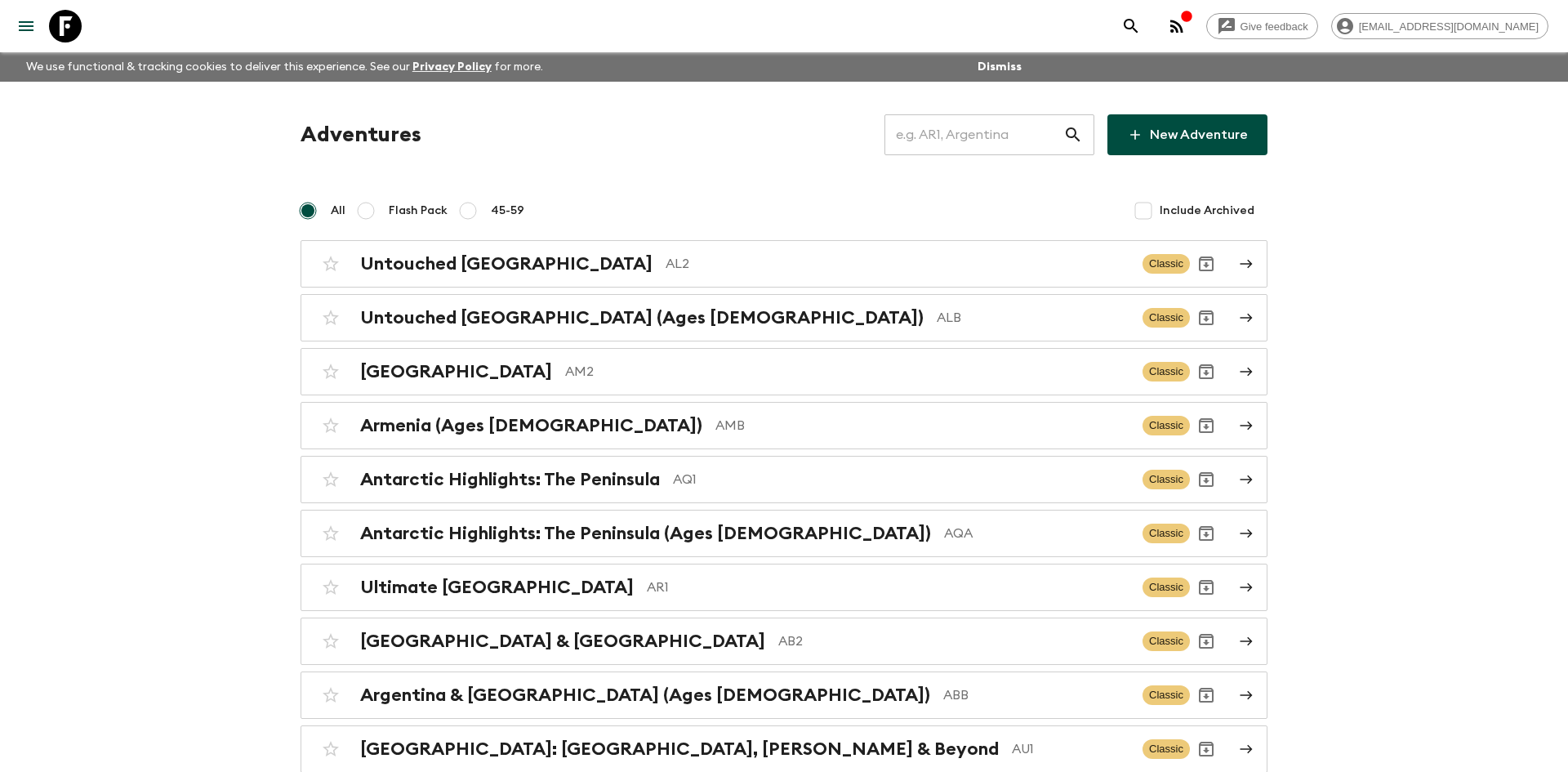
click at [938, 131] on input "text" at bounding box center [973, 134] width 178 height 46
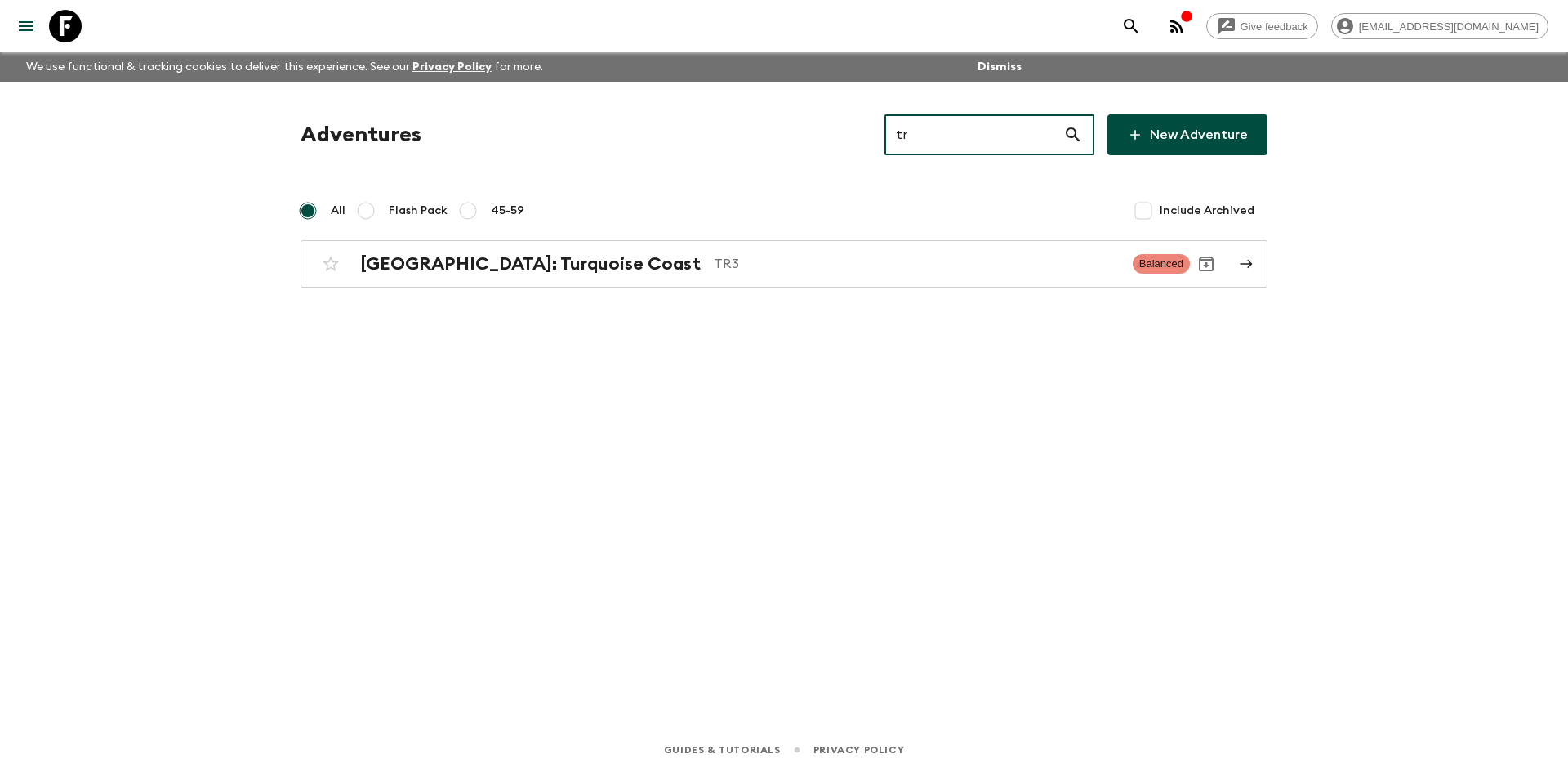
type input "tr3"
click at [714, 254] on p "TR3" at bounding box center [917, 263] width 406 height 19
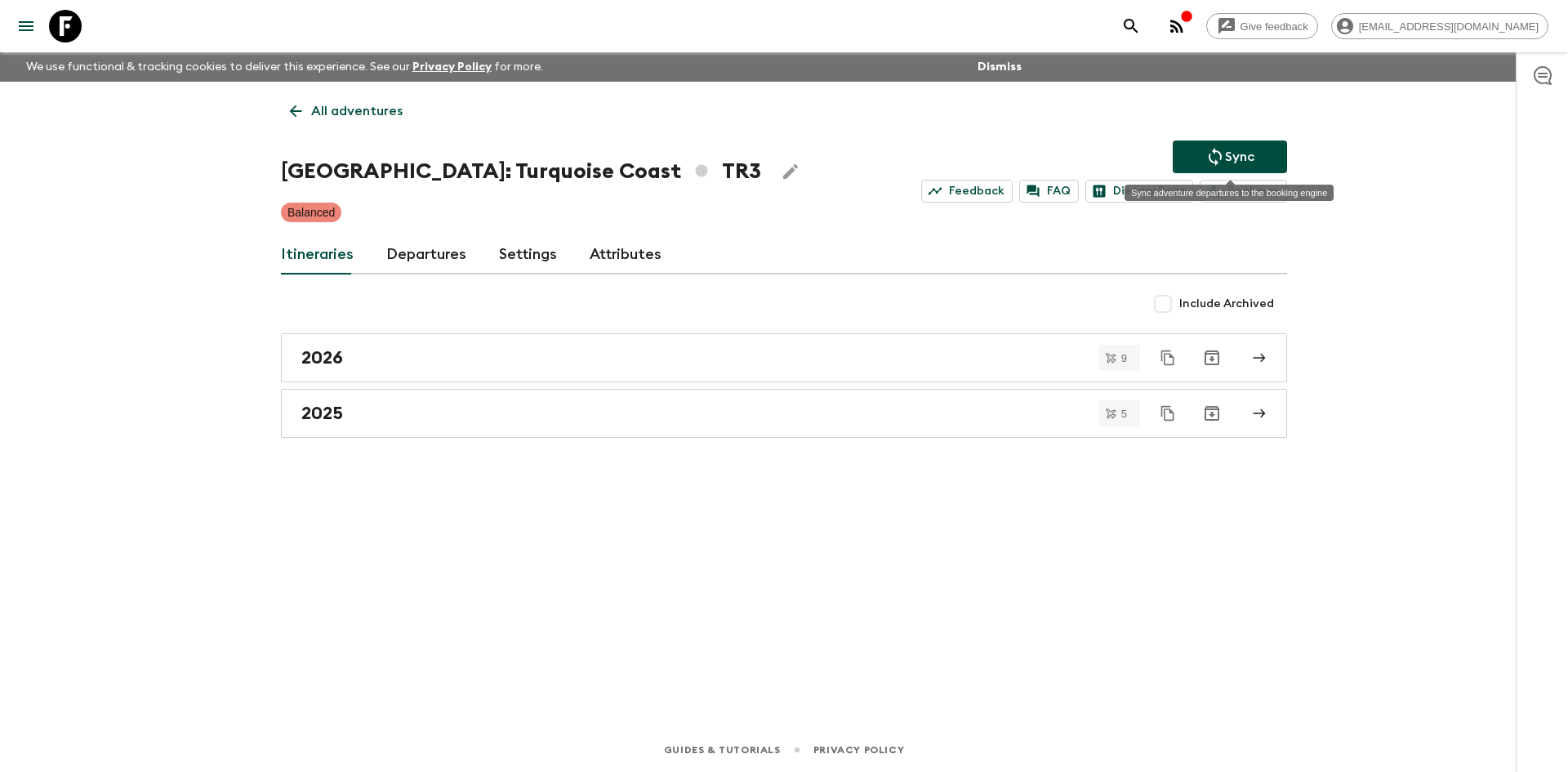
click at [1208, 168] on button "Sync" at bounding box center [1230, 156] width 114 height 33
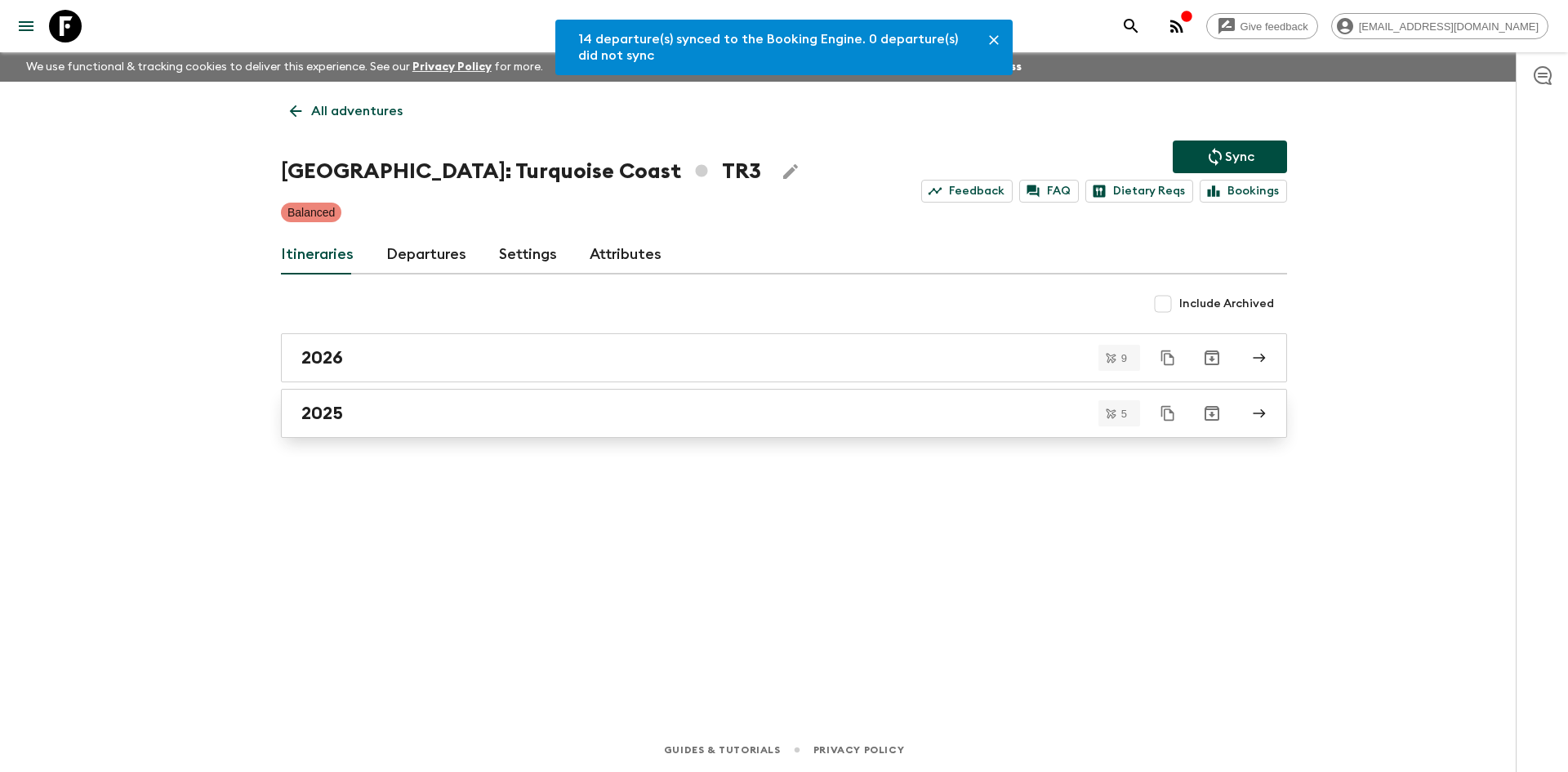
click at [373, 416] on div "2025" at bounding box center [768, 413] width 935 height 21
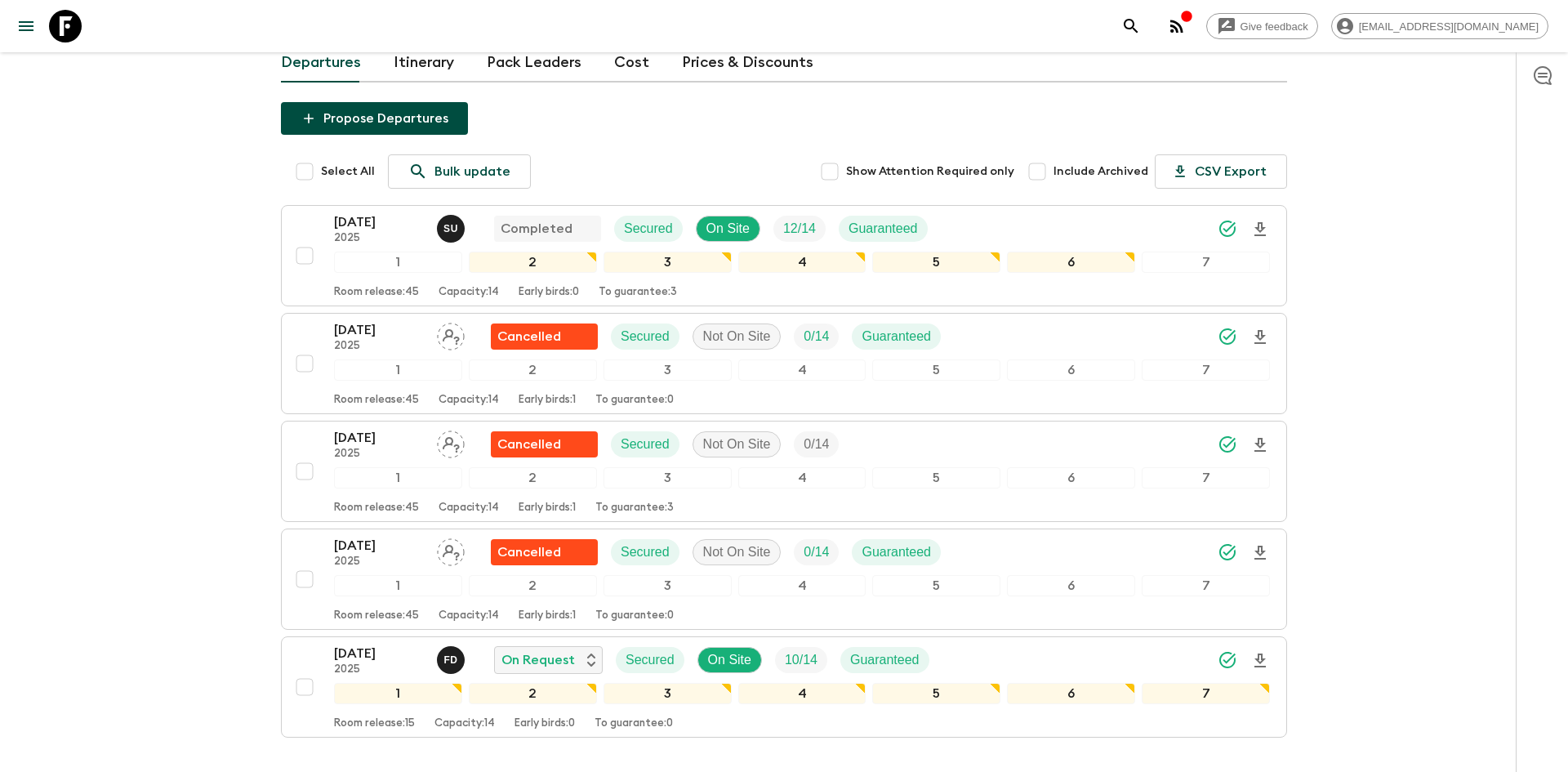
scroll to position [257, 0]
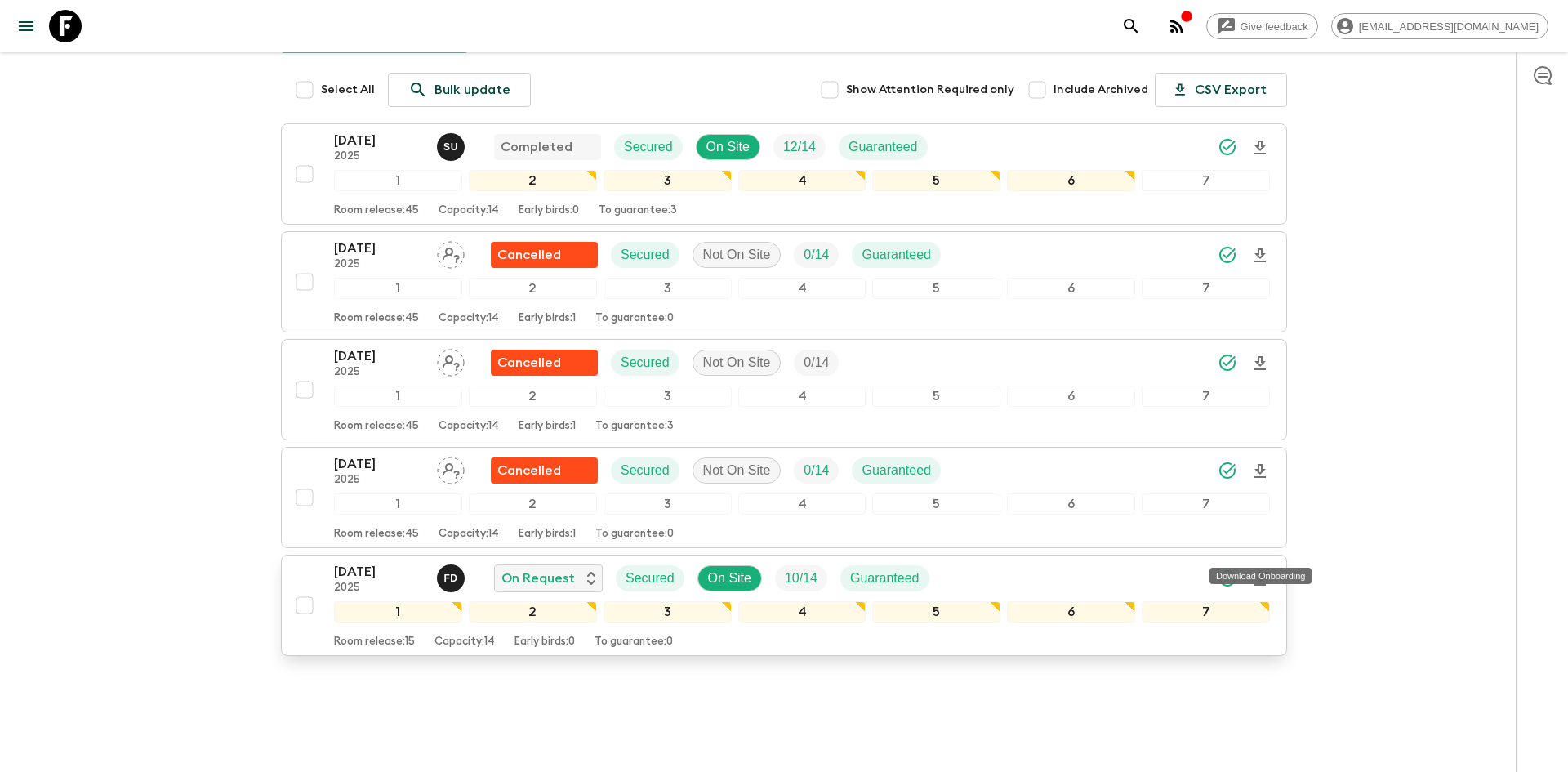
click at [1268, 569] on icon "Download Onboarding" at bounding box center [1259, 578] width 19 height 19
